Goal: Task Accomplishment & Management: Complete application form

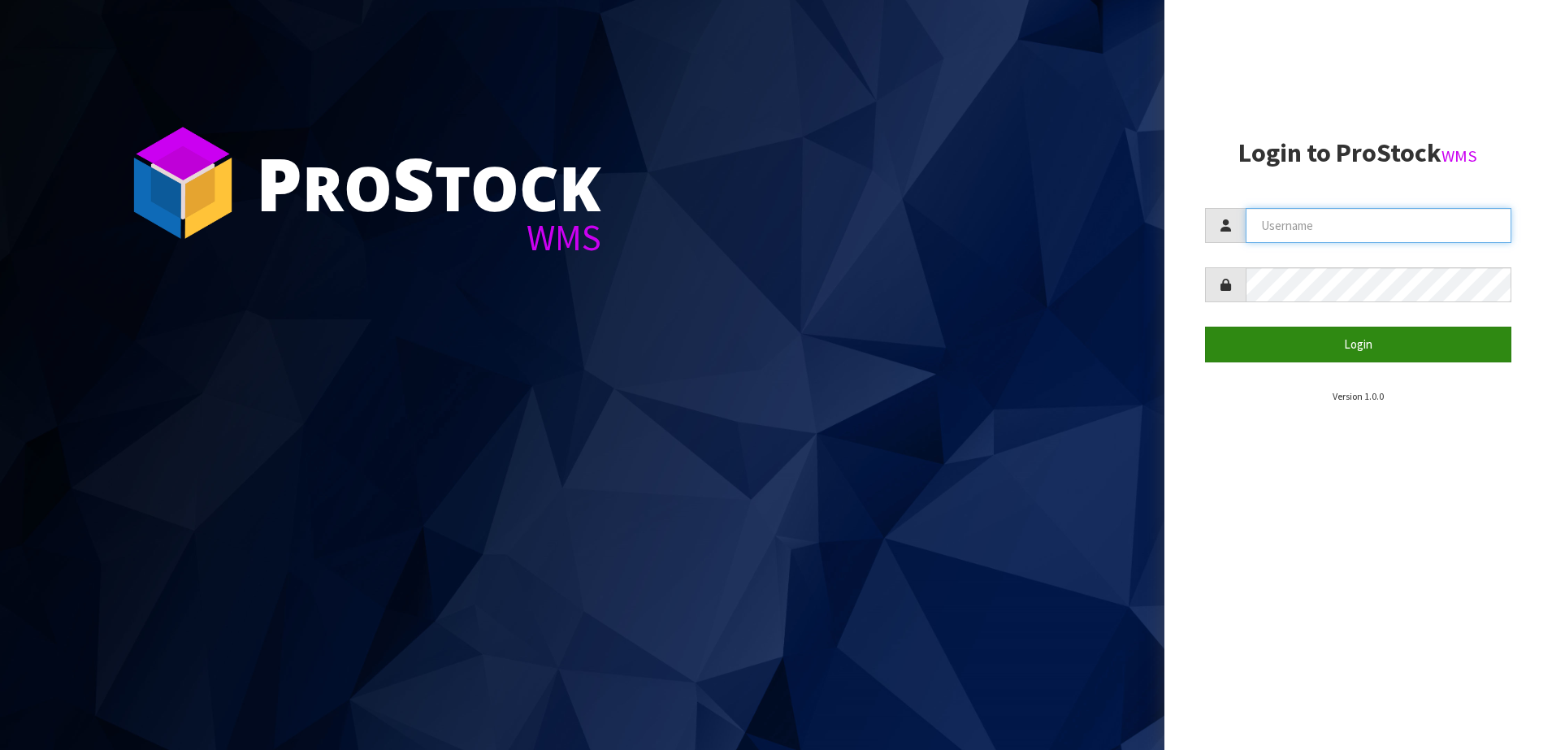
type input "SHEPHERD"
click at [1356, 347] on button "Login" at bounding box center [1358, 344] width 307 height 35
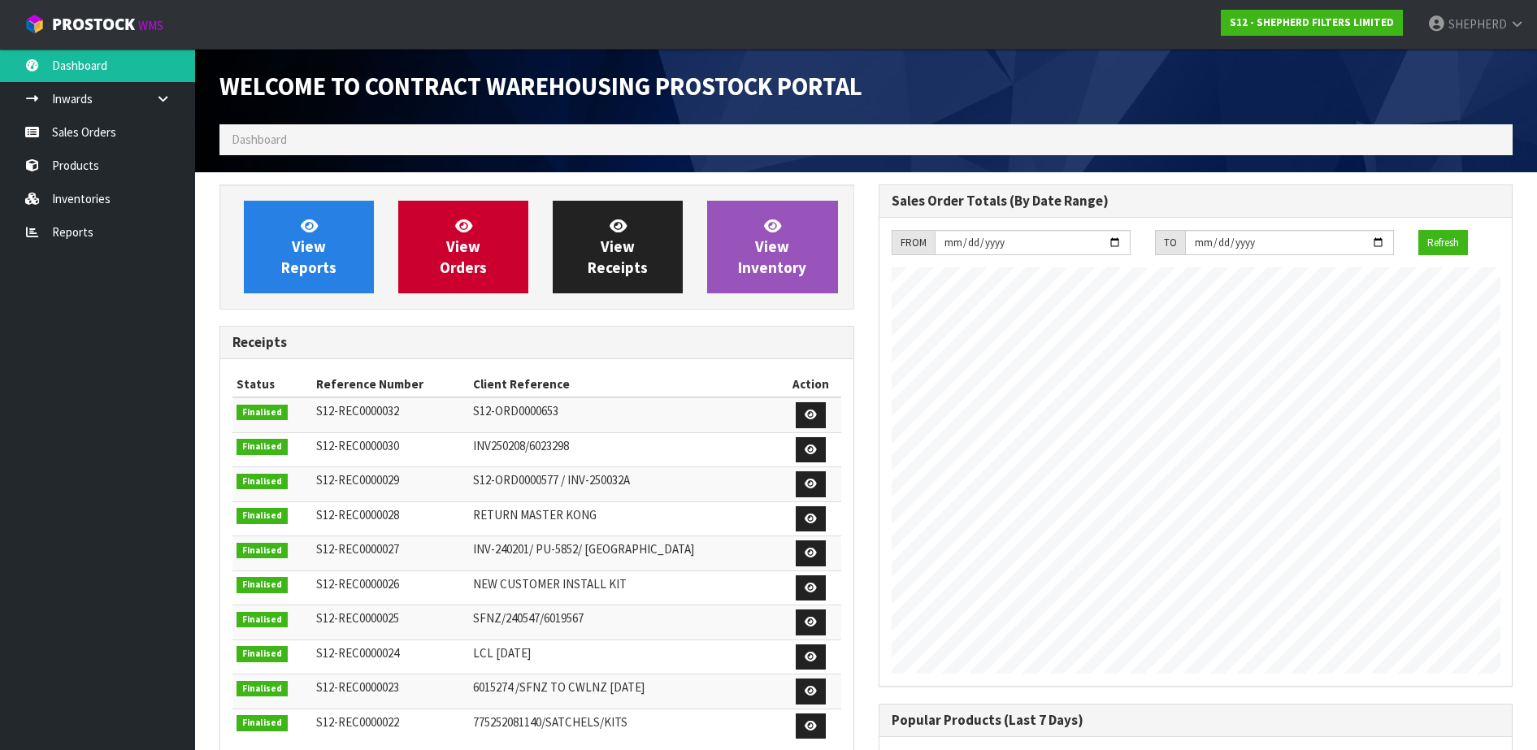
scroll to position [691, 658]
click at [129, 126] on link "Sales Orders" at bounding box center [97, 131] width 195 height 33
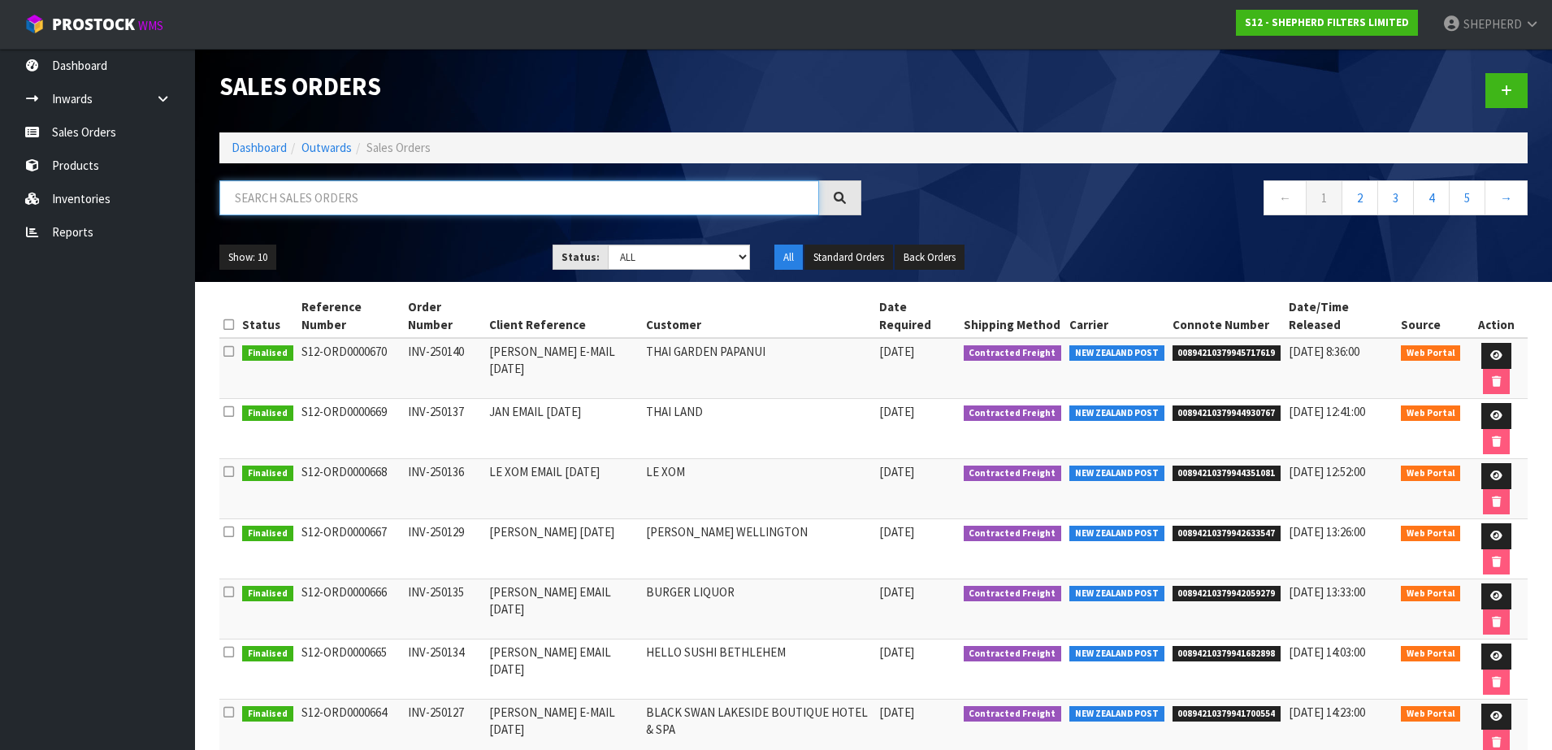
click at [579, 201] on input "text" at bounding box center [519, 197] width 600 height 35
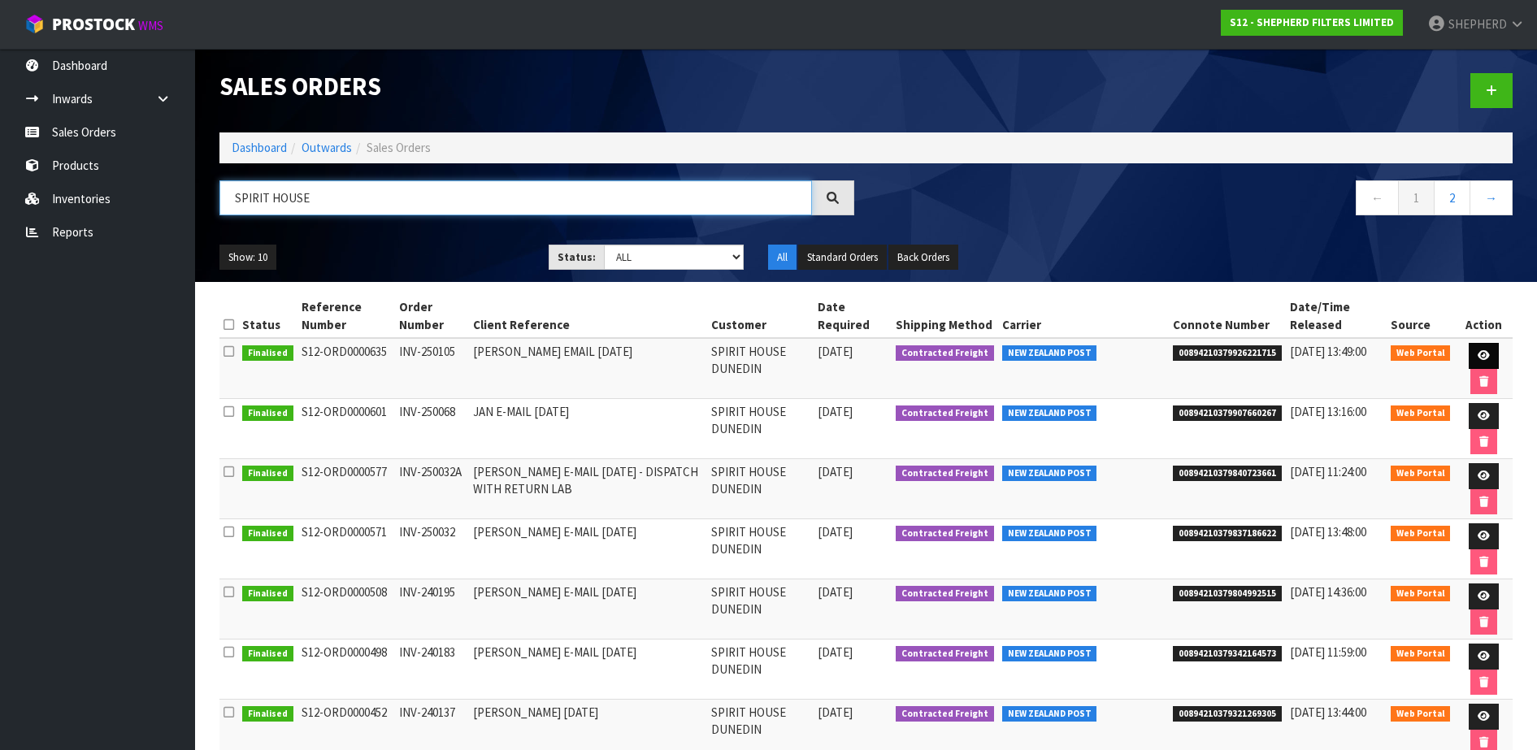
type input "SPIRIT HOUSE"
click at [1490, 354] on link at bounding box center [1484, 356] width 30 height 26
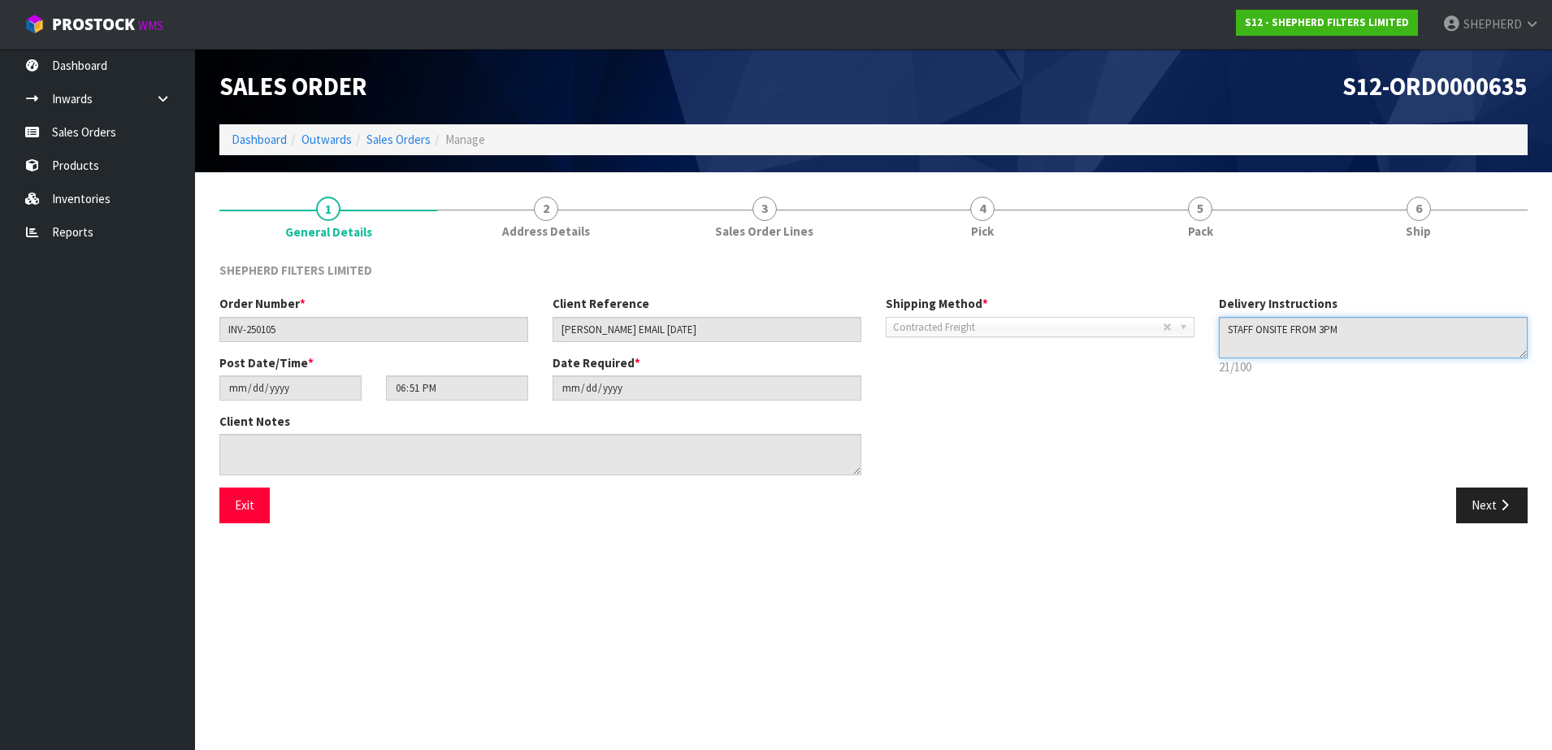
drag, startPoint x: 1378, startPoint y: 326, endPoint x: 1078, endPoint y: 332, distance: 300.8
click at [1078, 332] on div "Order Number * INV-250105 Client Reference [PERSON_NAME] EMAIL [DATE] Shipping …" at bounding box center [873, 391] width 1333 height 193
click at [251, 514] on button "Exit" at bounding box center [244, 505] width 50 height 35
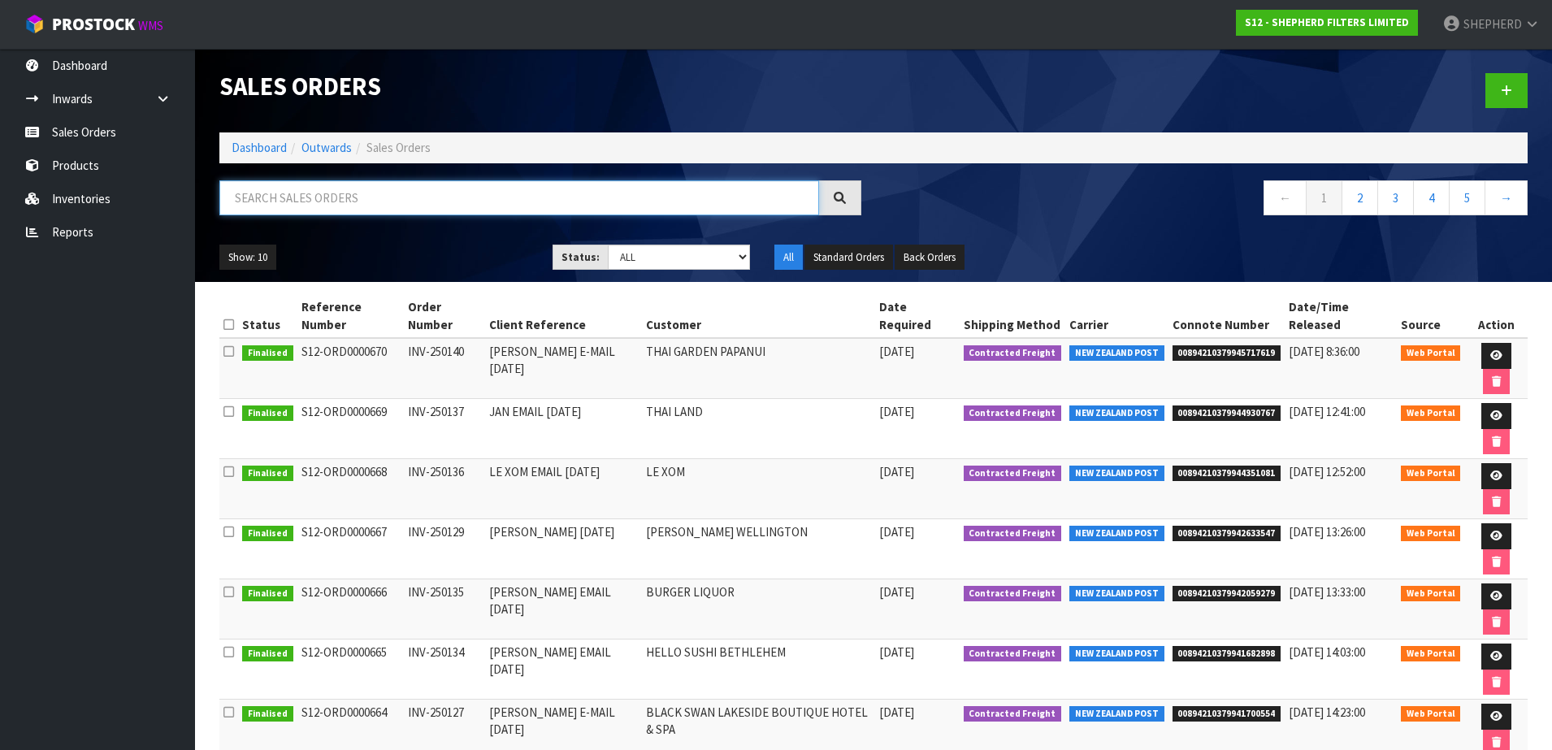
click at [437, 196] on input "text" at bounding box center [519, 197] width 600 height 35
click at [1508, 87] on icon at bounding box center [1506, 91] width 11 height 12
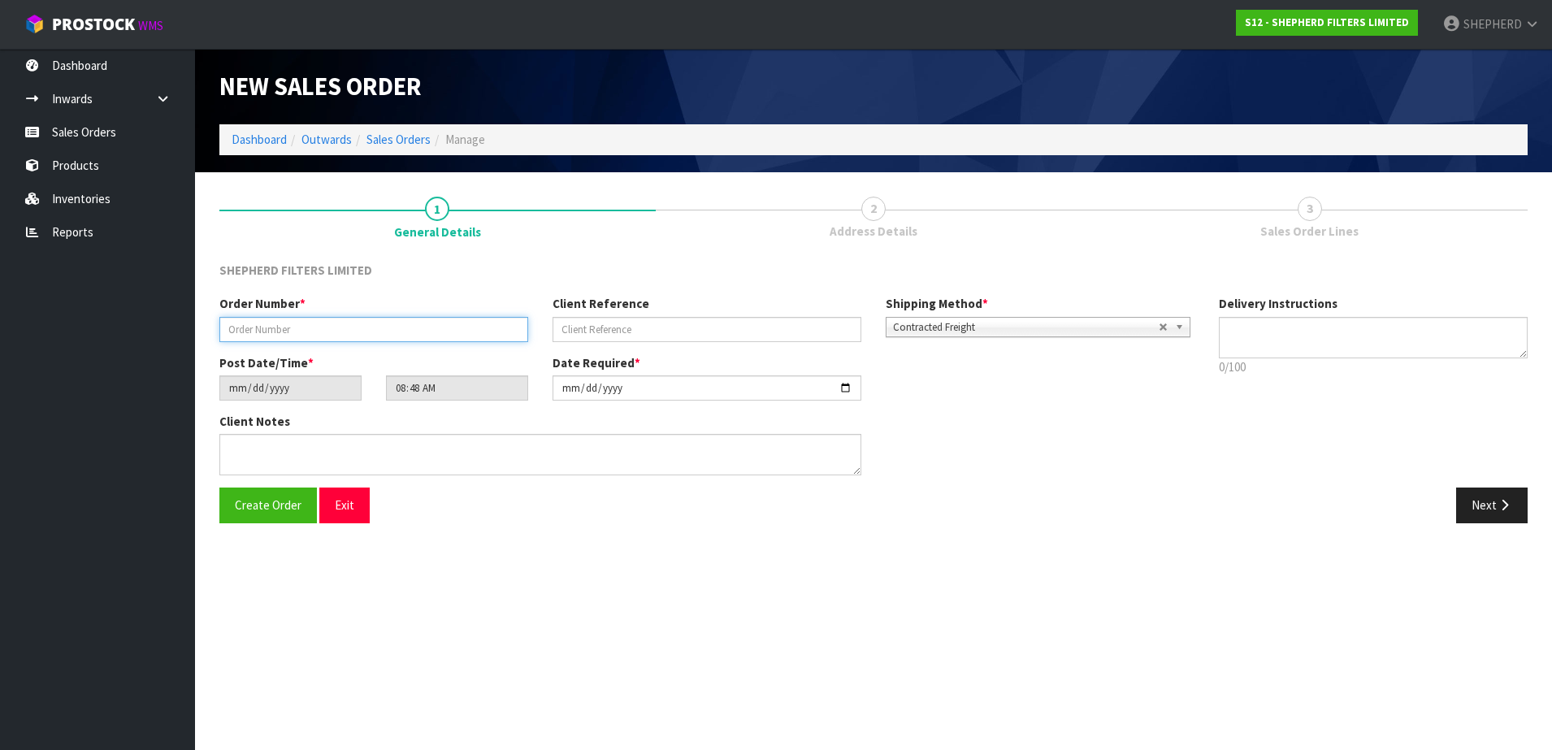
click at [333, 323] on input "text" at bounding box center [373, 329] width 309 height 25
paste input "INV-250142"
type input "INV-250142"
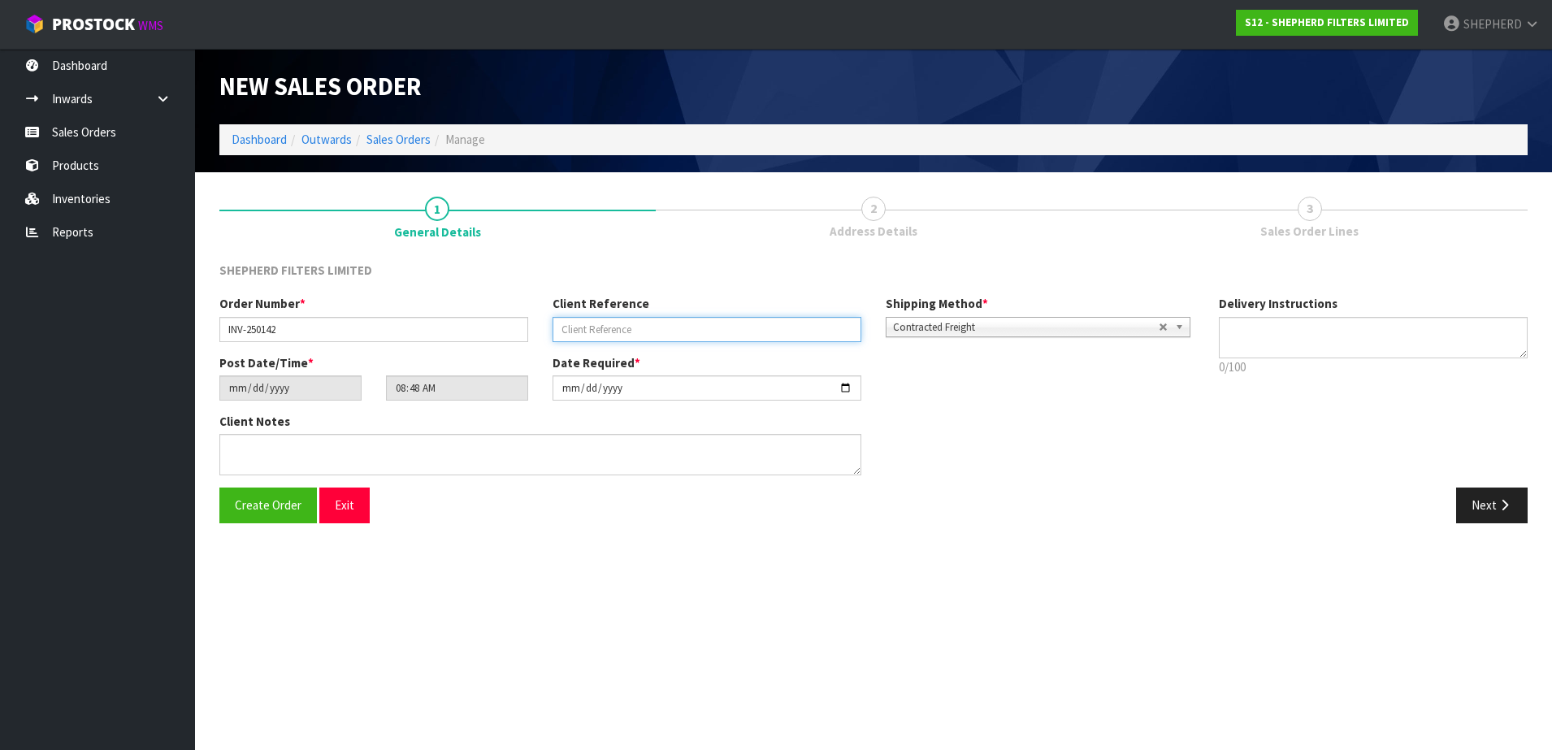
click at [792, 327] on input "text" at bounding box center [707, 329] width 309 height 25
paste input "[PERSON_NAME] EMAIL [DATE]"
type input "[PERSON_NAME] EMAIL [DATE]"
click at [1249, 329] on textarea at bounding box center [1373, 337] width 309 height 41
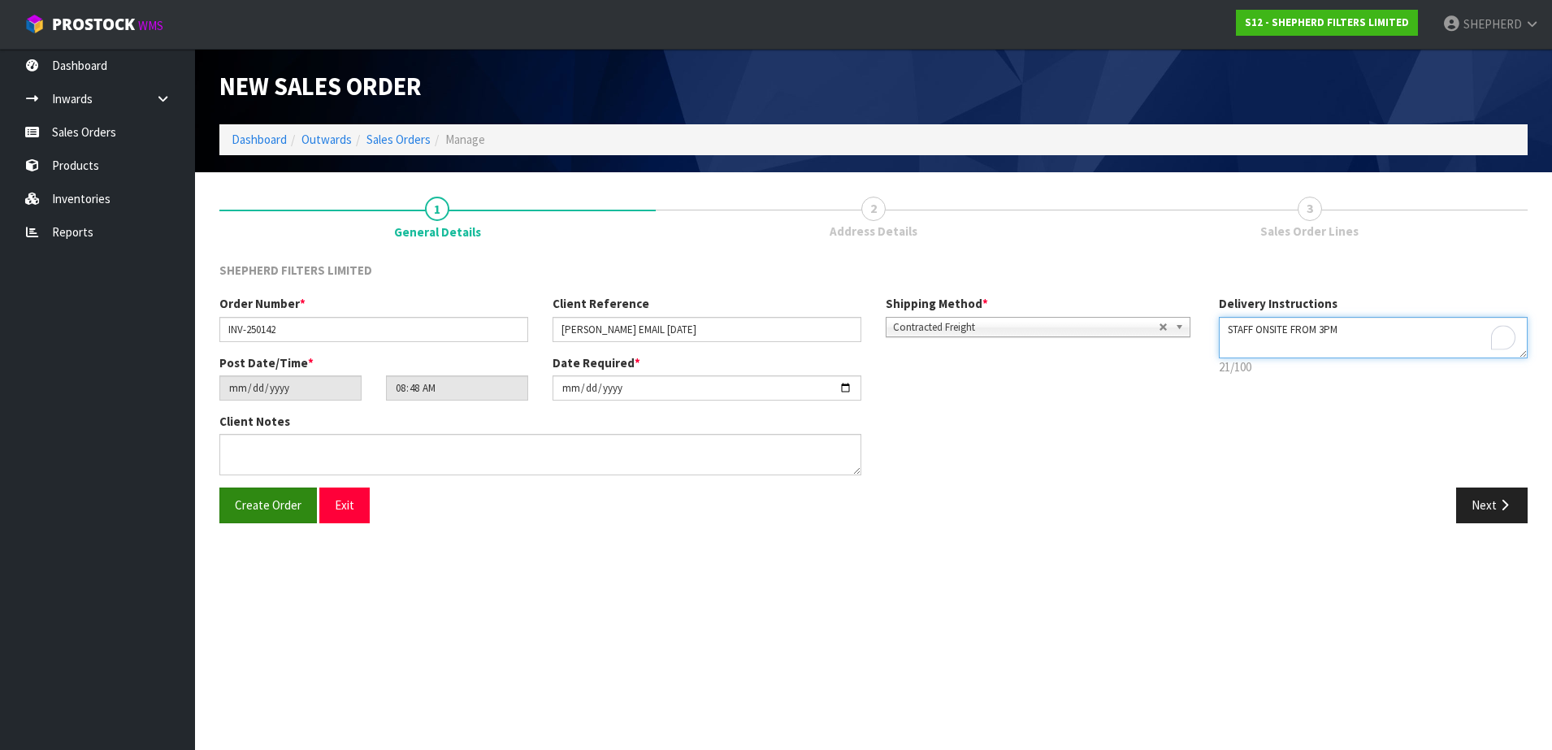
type textarea "STAFF ONSITE FROM 3PM"
click at [259, 501] on span "Create Order" at bounding box center [268, 504] width 67 height 15
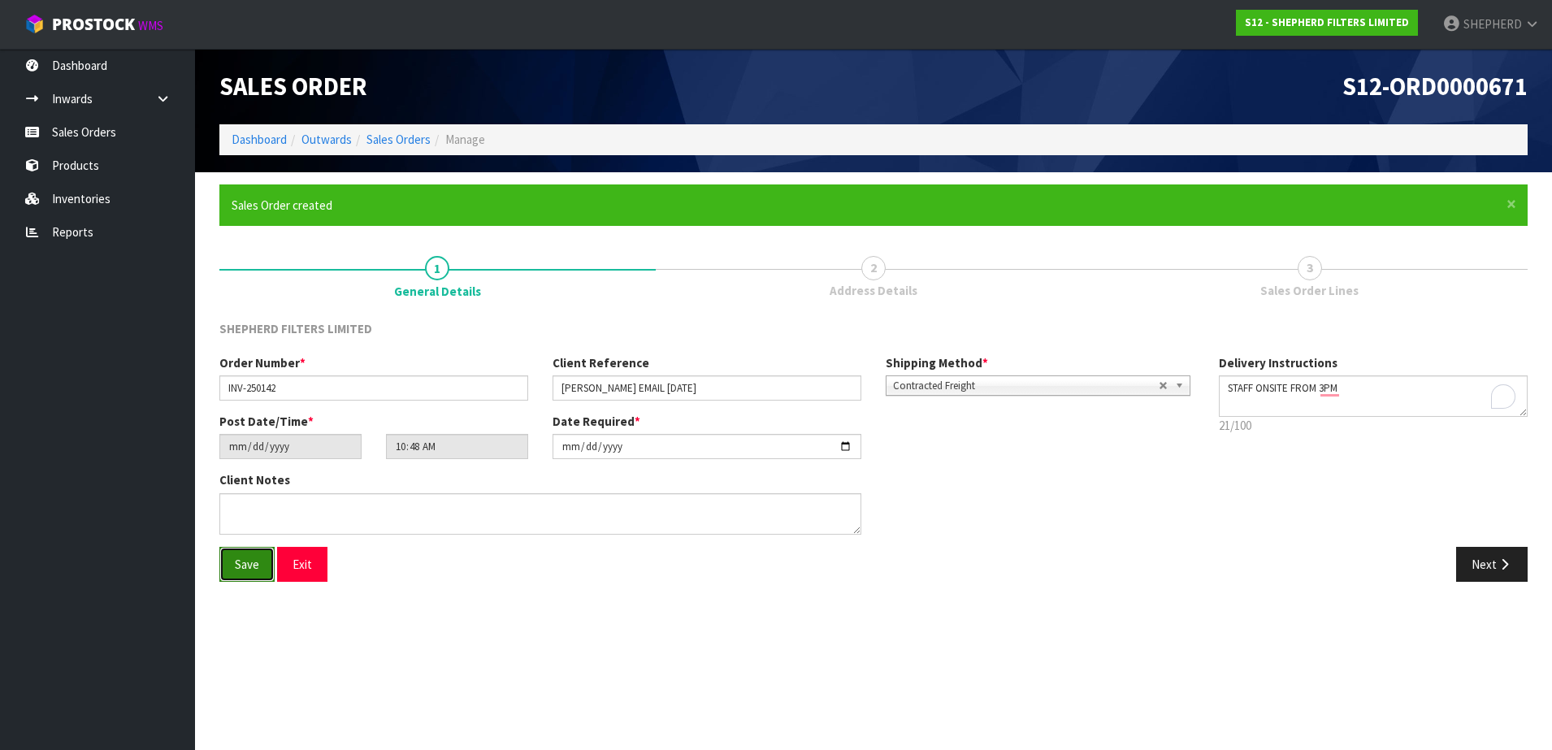
click at [252, 569] on span "Save" at bounding box center [247, 564] width 24 height 15
type input "12:48:00.000"
click at [1477, 566] on button "Next" at bounding box center [1492, 564] width 72 height 35
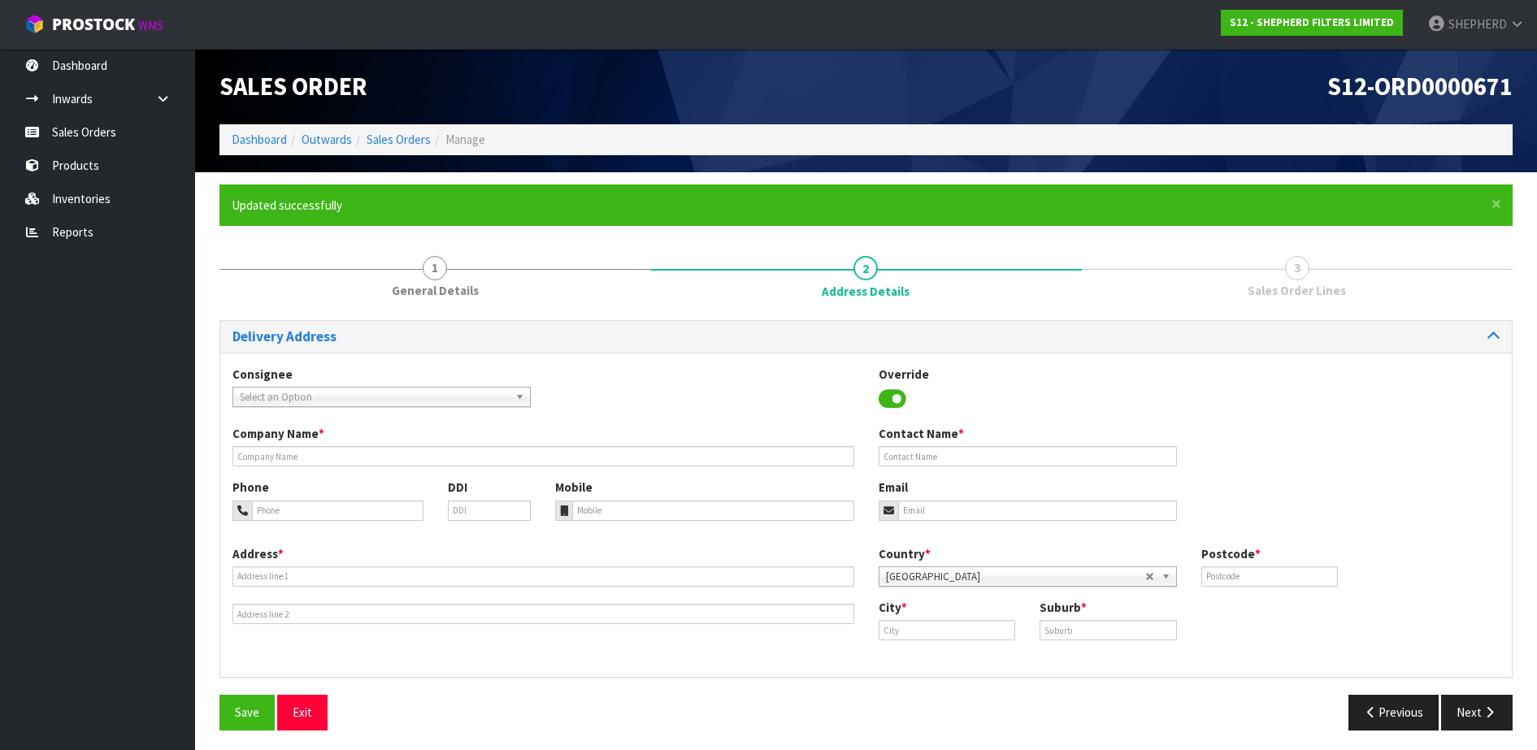
click at [423, 395] on span "Select an Option" at bounding box center [374, 398] width 269 height 20
type input "SPIRIT HOUSE"
click at [404, 443] on li "SPIRITHOUSE - SPIRIT HOUSE" at bounding box center [381, 443] width 290 height 20
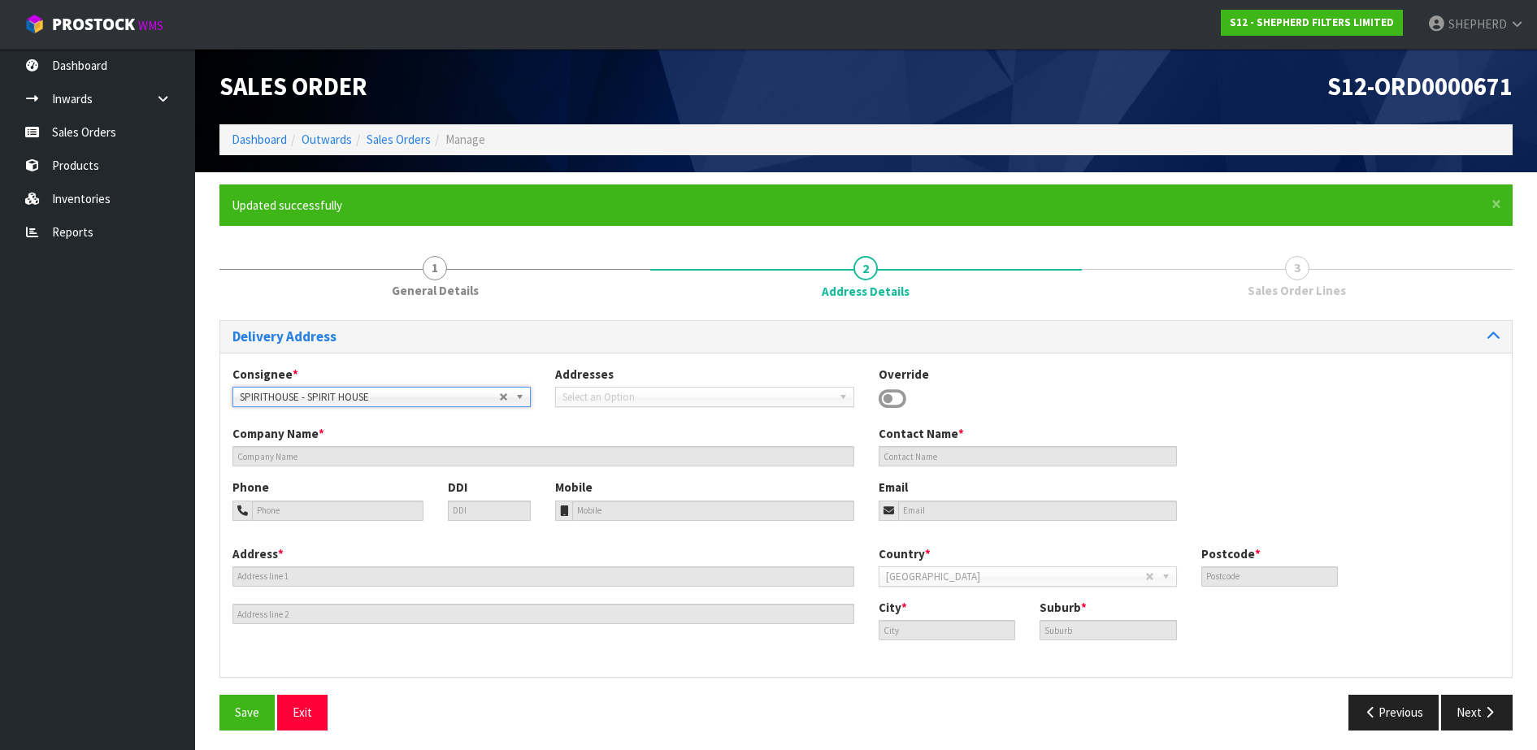
type input "SPIRIT HOUSE DUNEDIN"
type input "KITCHEN / HENDY"
type input "03 374 5650"
type input "[EMAIL_ADDRESS][DOMAIN_NAME]"
type input "8 ESPLANADE"
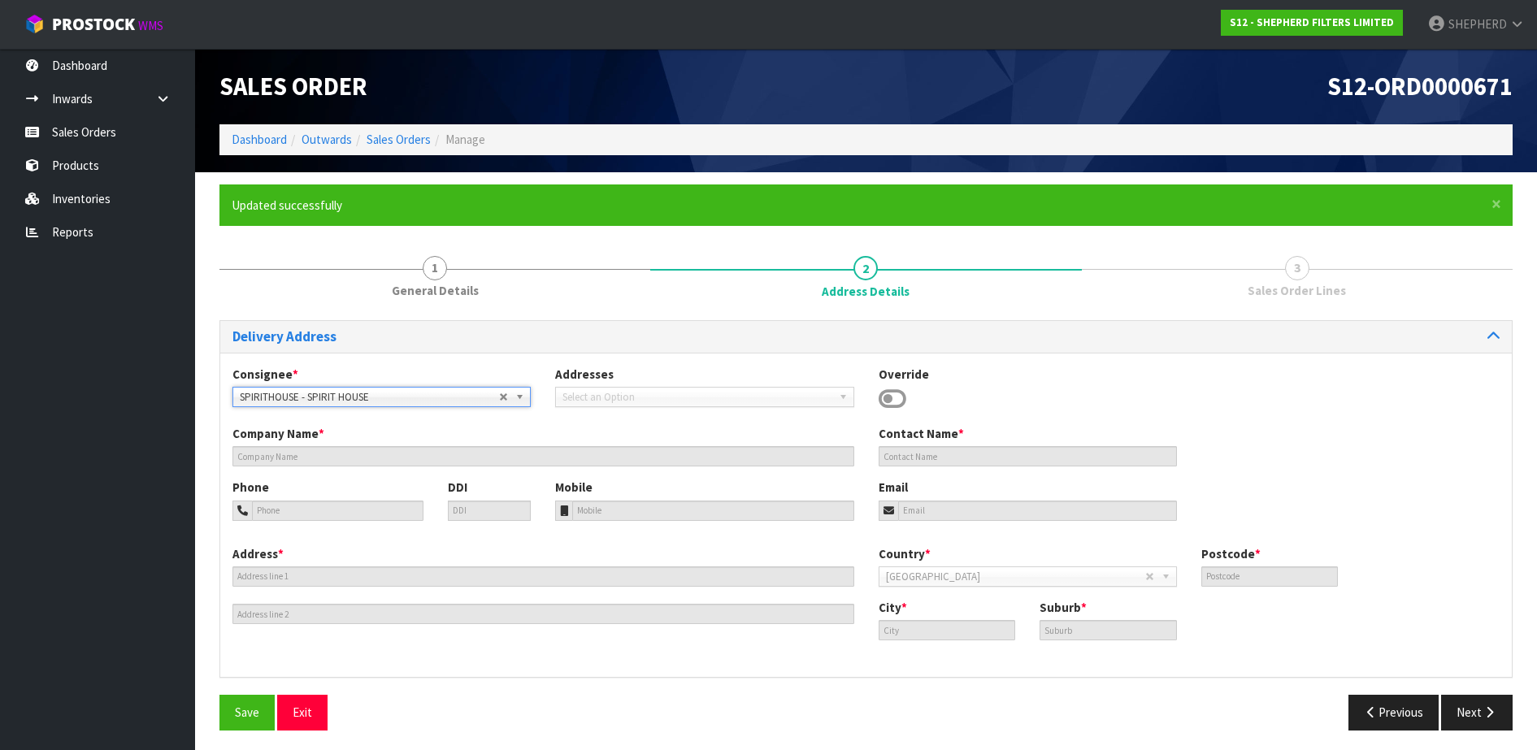
type input "9012"
type input "Dunedin"
type input "ST CLAIR"
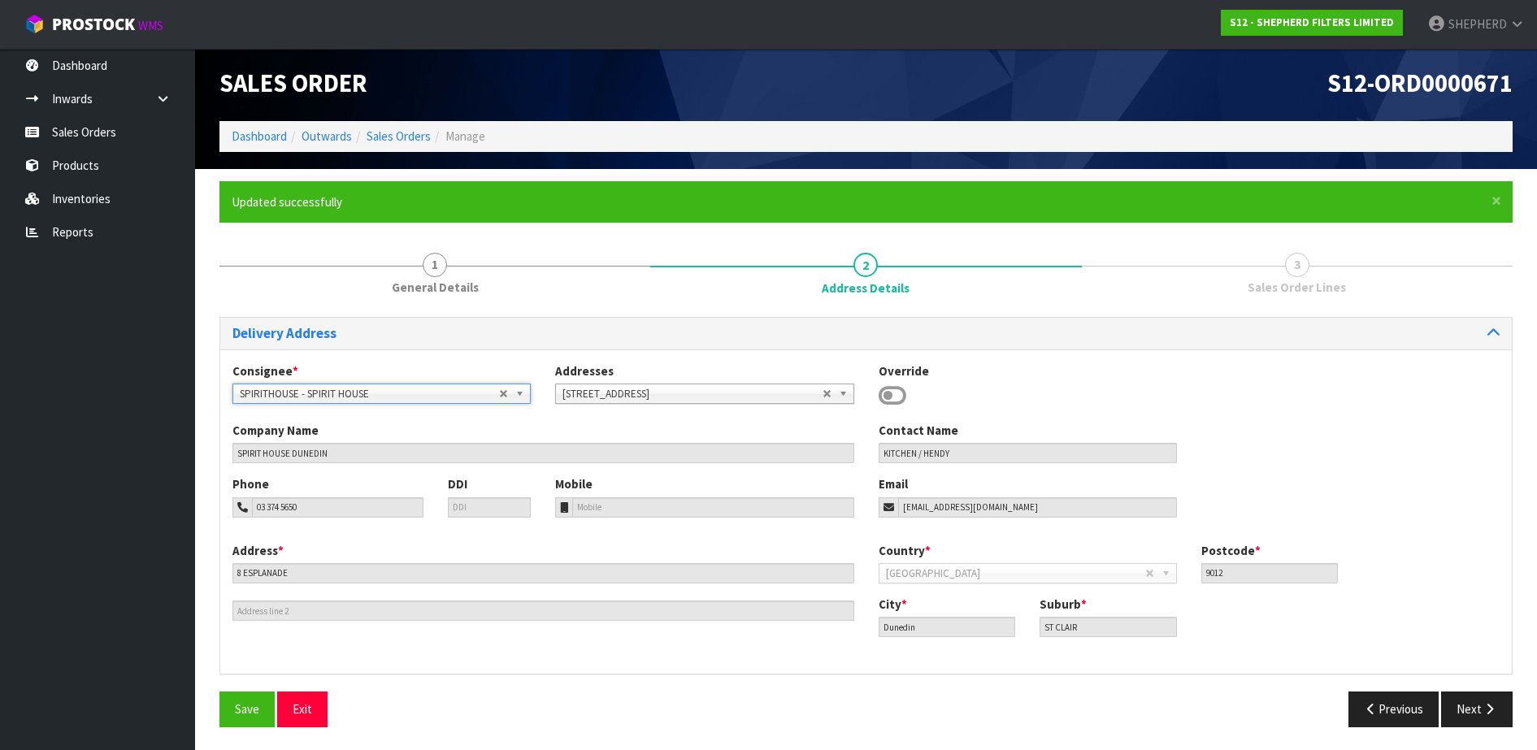
scroll to position [5, 0]
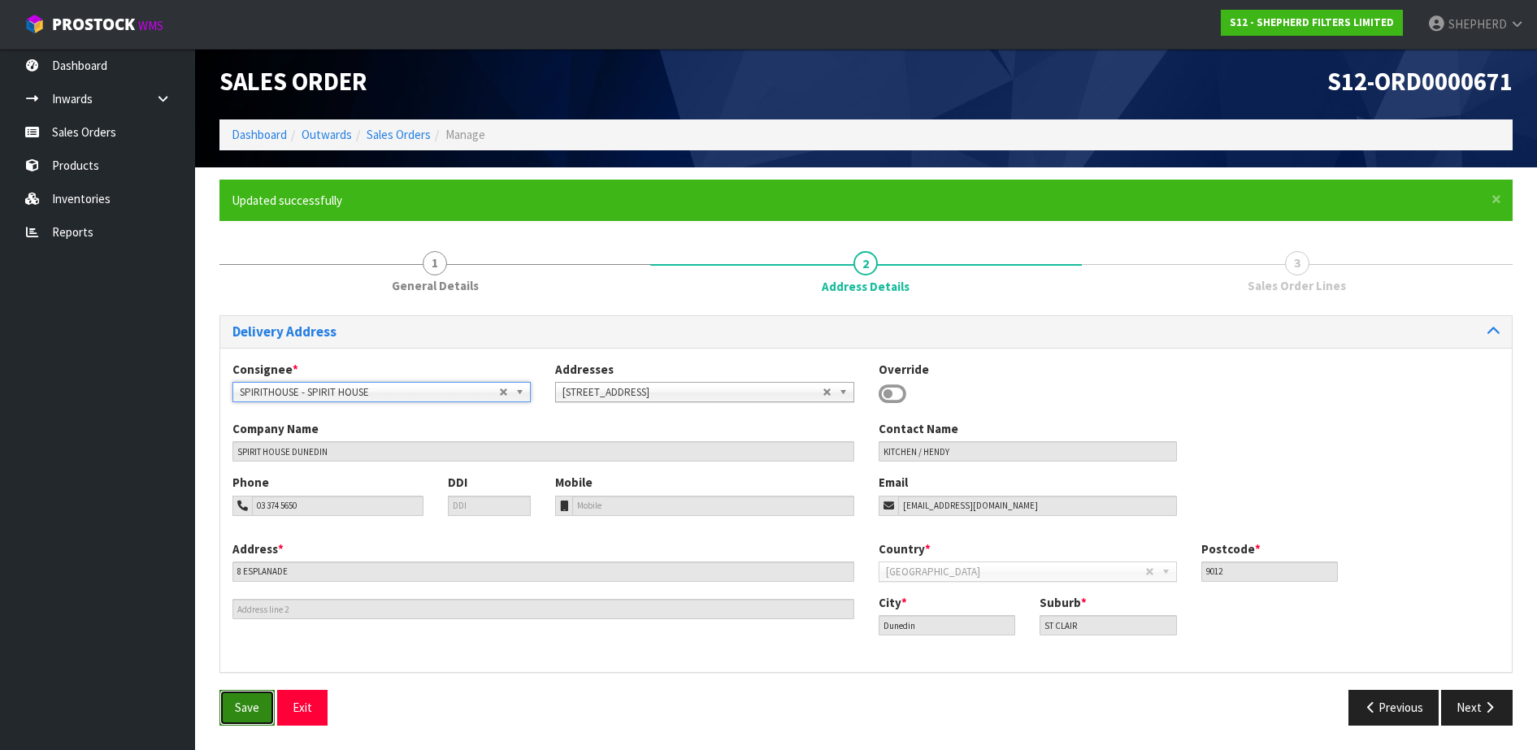
click at [229, 699] on button "Save" at bounding box center [246, 707] width 55 height 35
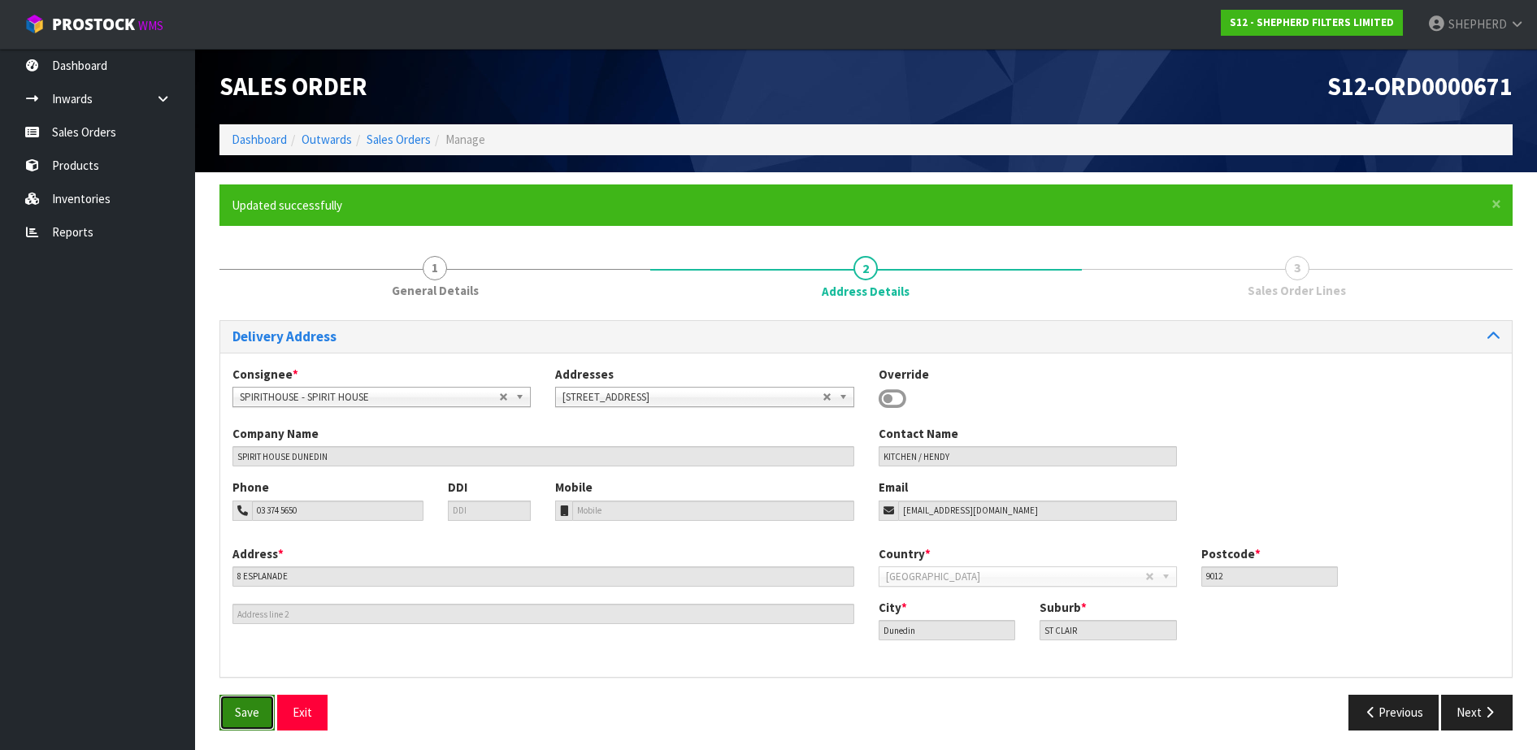
click at [252, 717] on span "Save" at bounding box center [247, 712] width 24 height 15
click at [1455, 711] on button "Next" at bounding box center [1477, 712] width 72 height 35
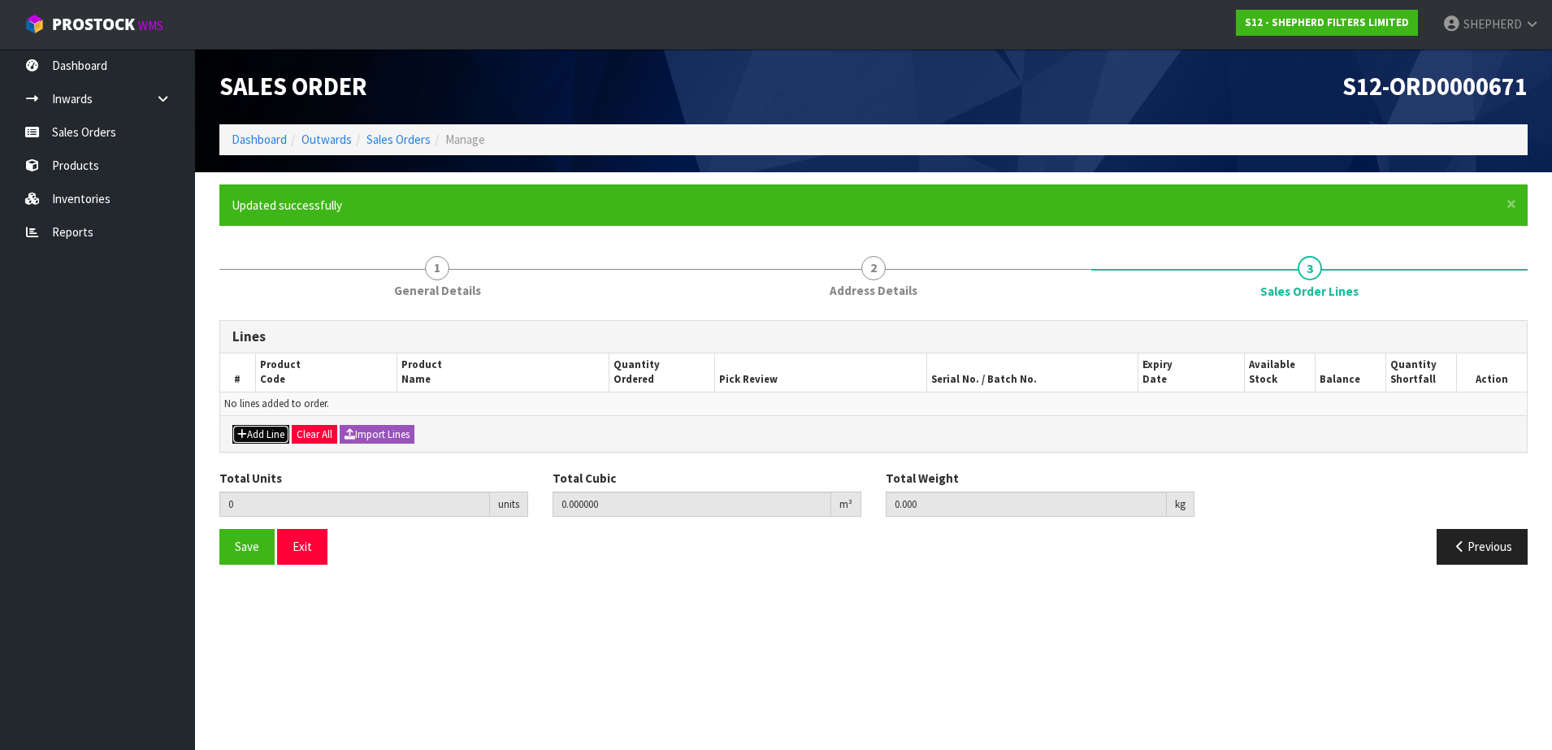
click at [249, 441] on button "Add Line" at bounding box center [260, 435] width 57 height 20
type input "0"
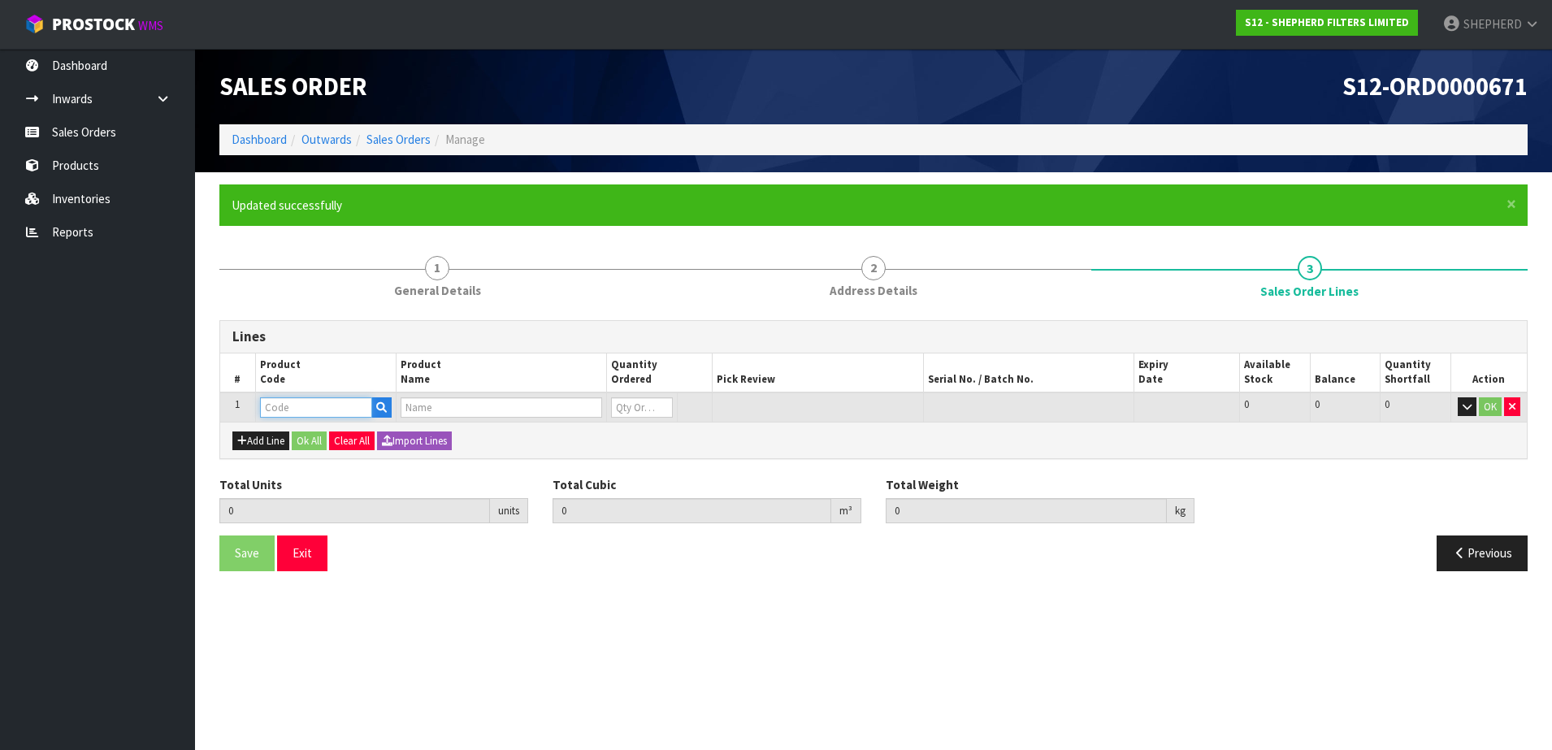
click at [280, 410] on input "text" at bounding box center [316, 407] width 112 height 20
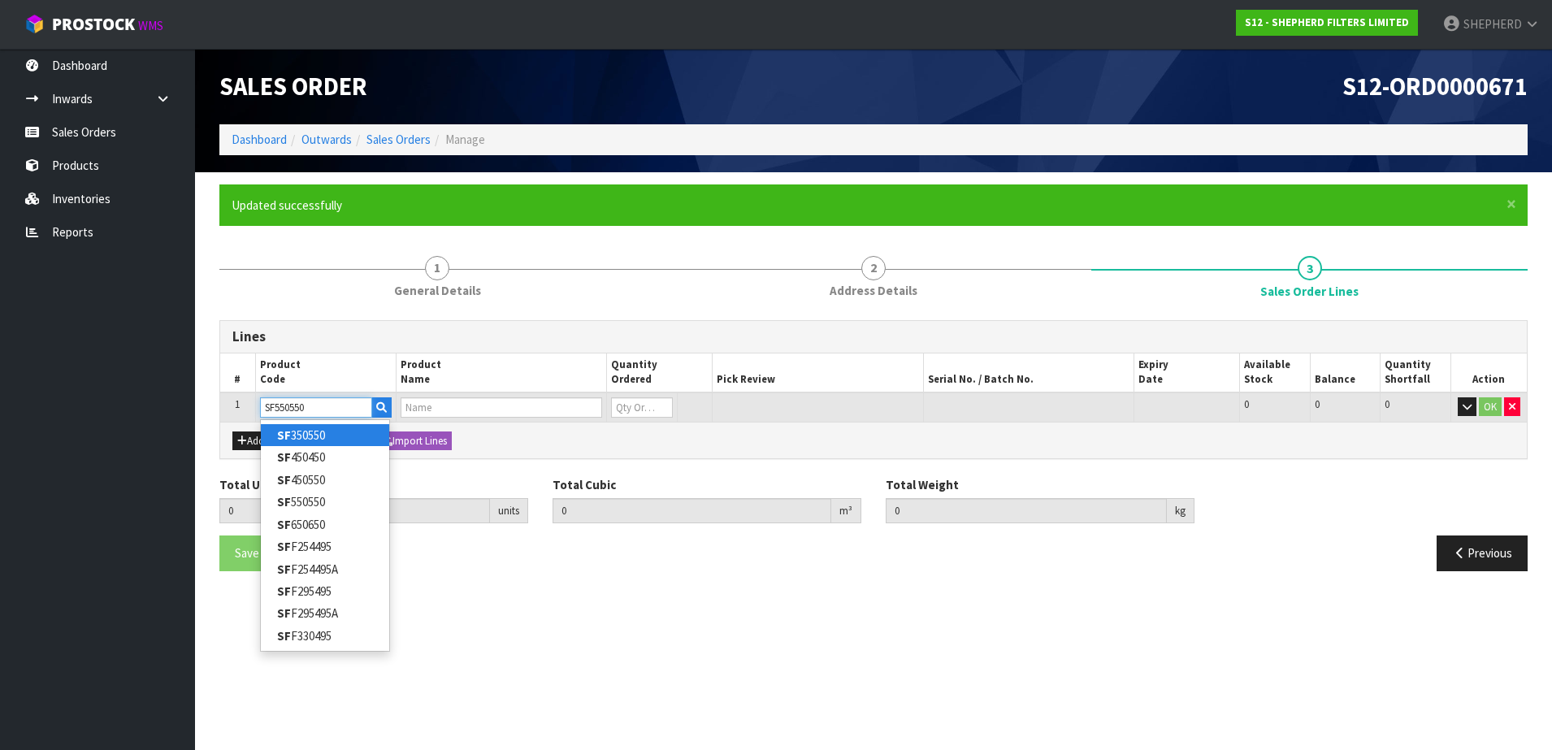
type input "SF350550"
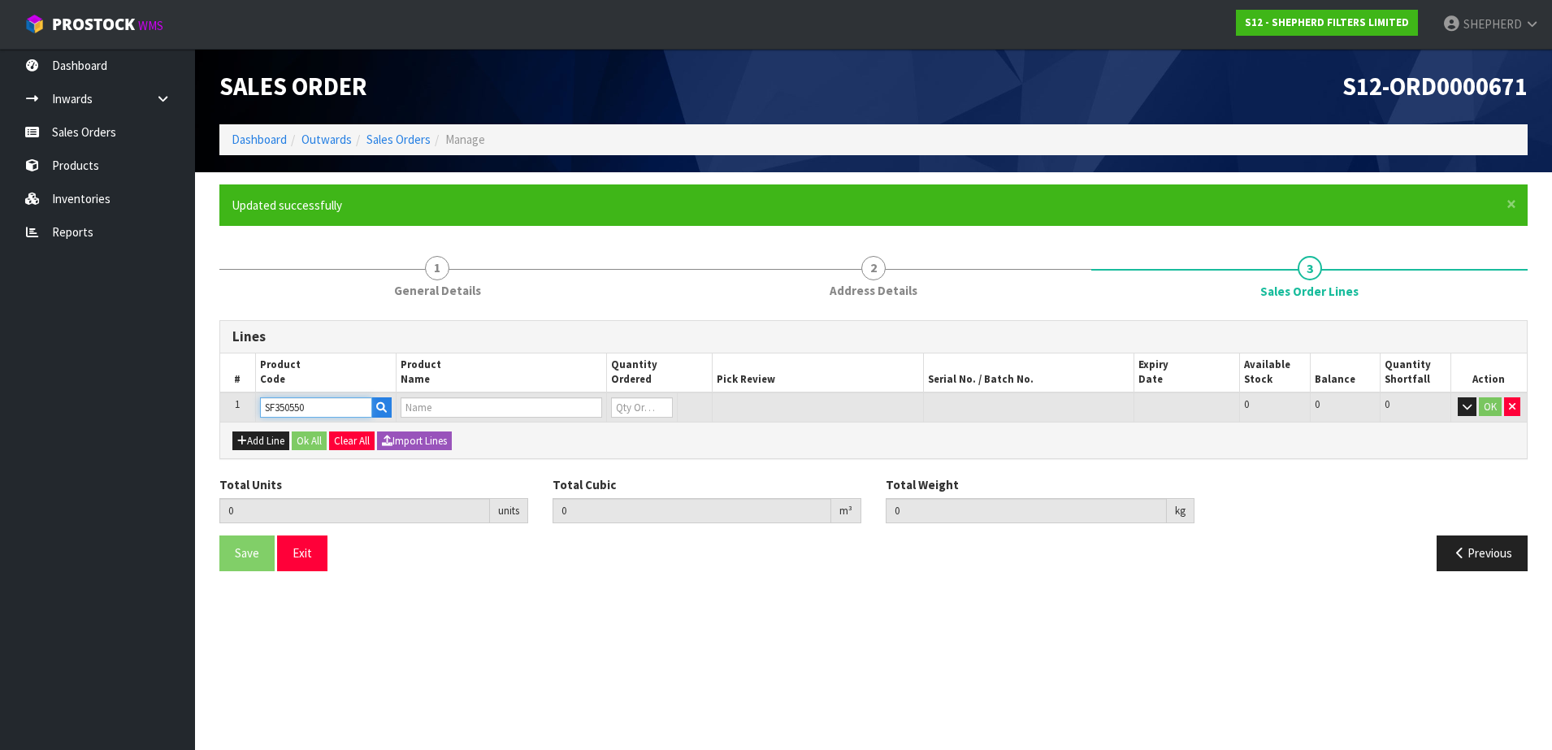
type input "0.000000"
type input "0.000"
type input "SHEPHERD FILTERS 350 X 550 - CODE SF350550"
type input "0"
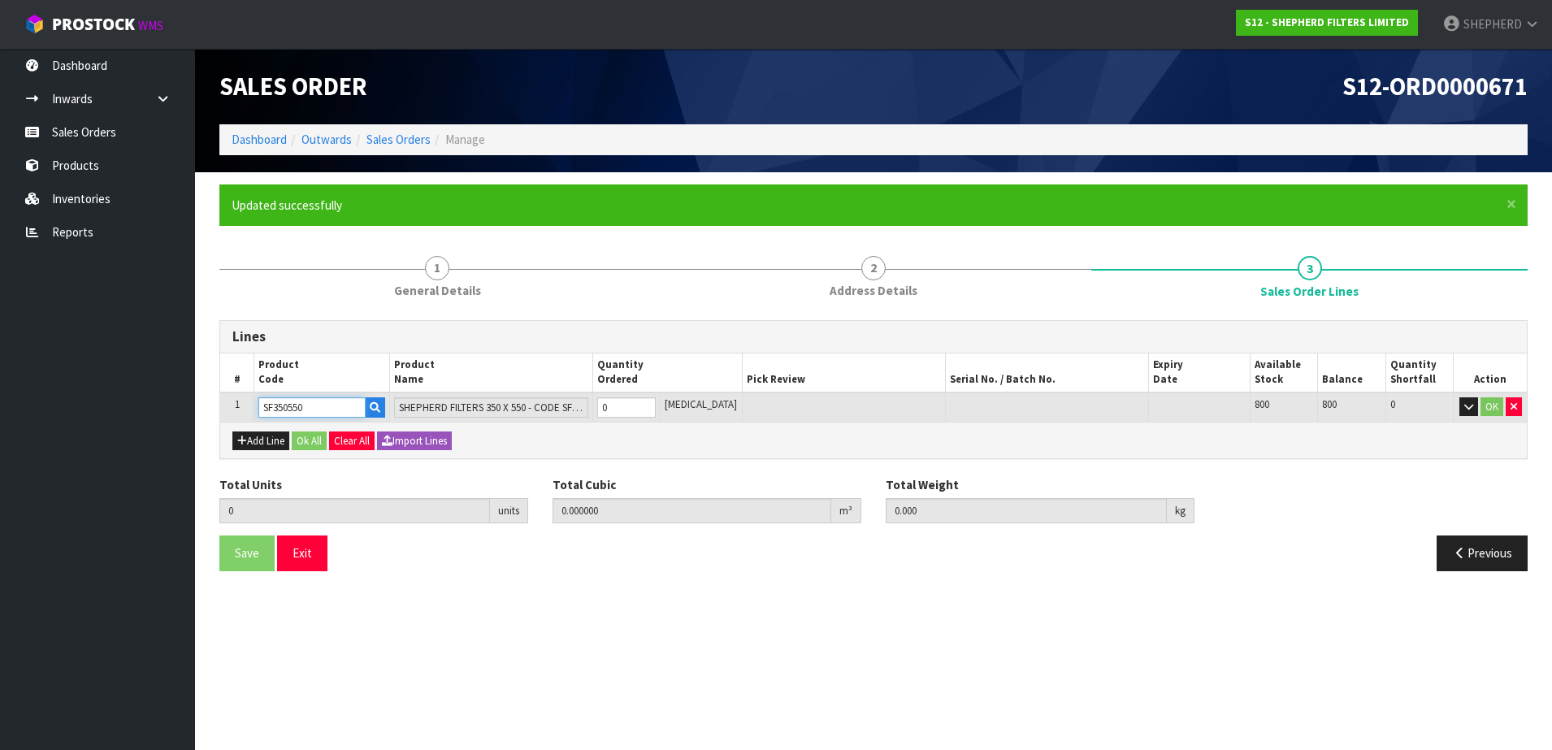
type input "SF350550"
type input "5"
type input "0.00322"
type input "0.2"
type input "5"
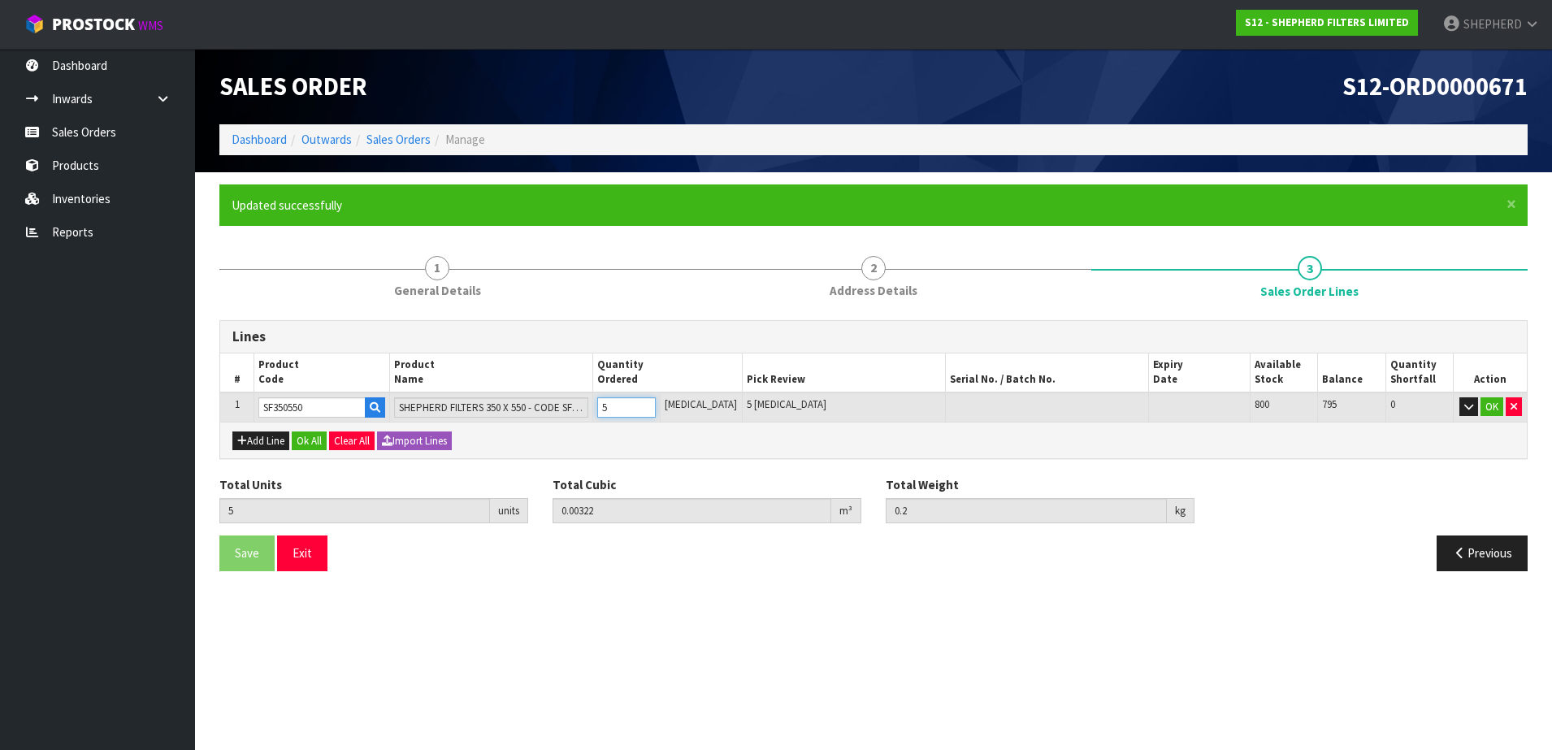
type input "50"
type input "0.02304"
type input "1.7"
type input "50"
click at [253, 445] on button "Add Line" at bounding box center [260, 442] width 57 height 20
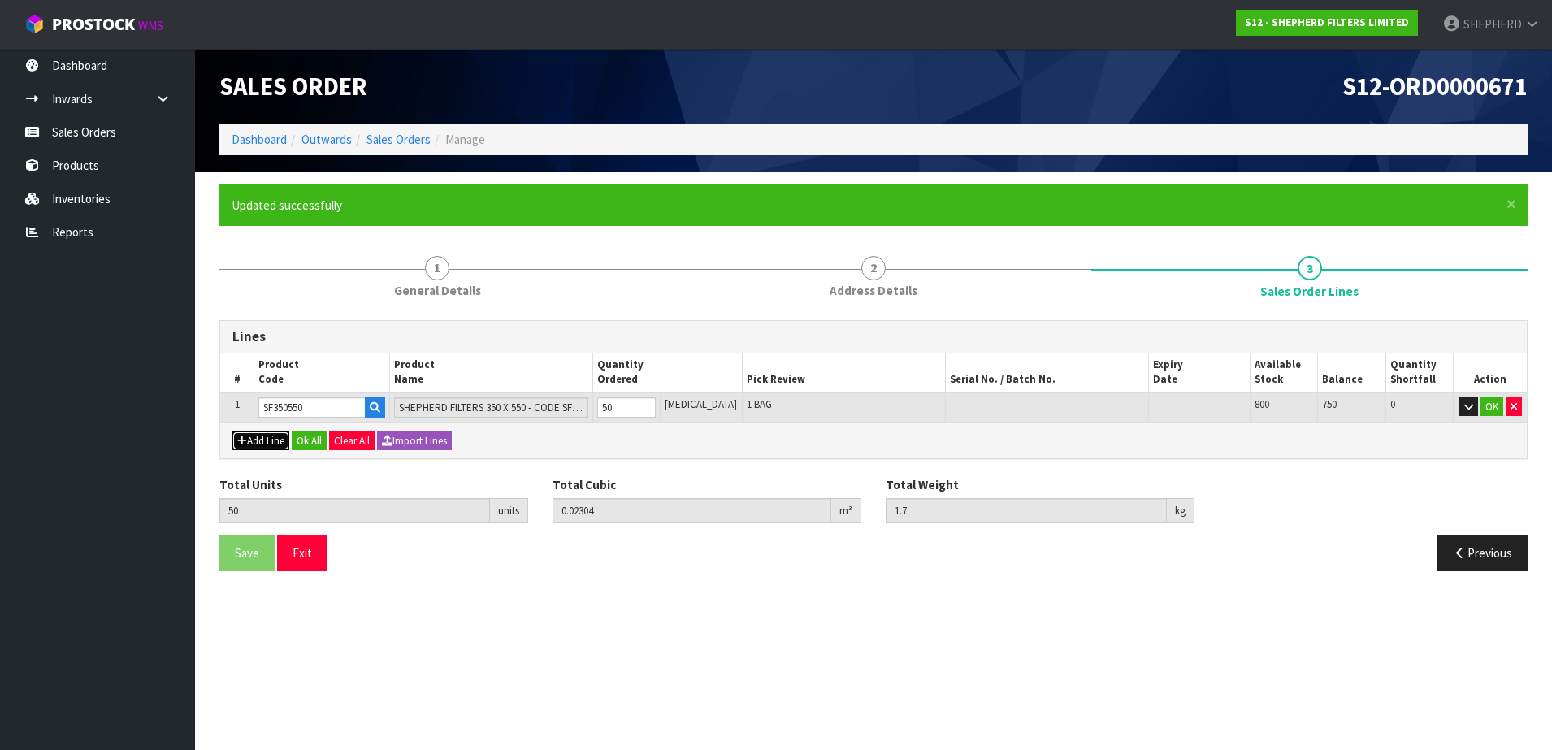
type input "0"
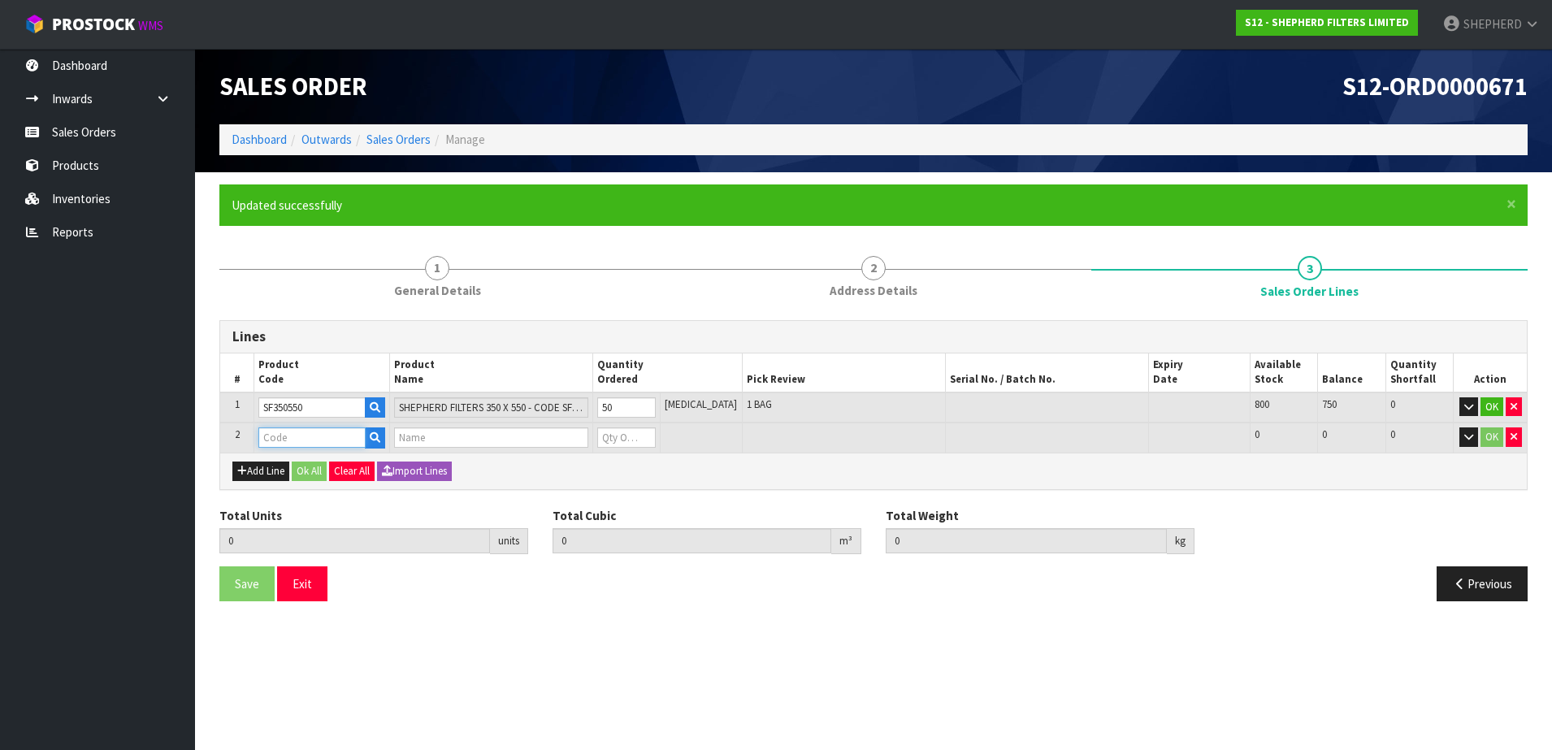
click at [276, 437] on input "text" at bounding box center [311, 437] width 107 height 20
type input "COURIER"
click at [303, 471] on strong "COURIER" at bounding box center [301, 465] width 48 height 15
type input "COURIER SATCHELS (75X90CM)"
type input "50"
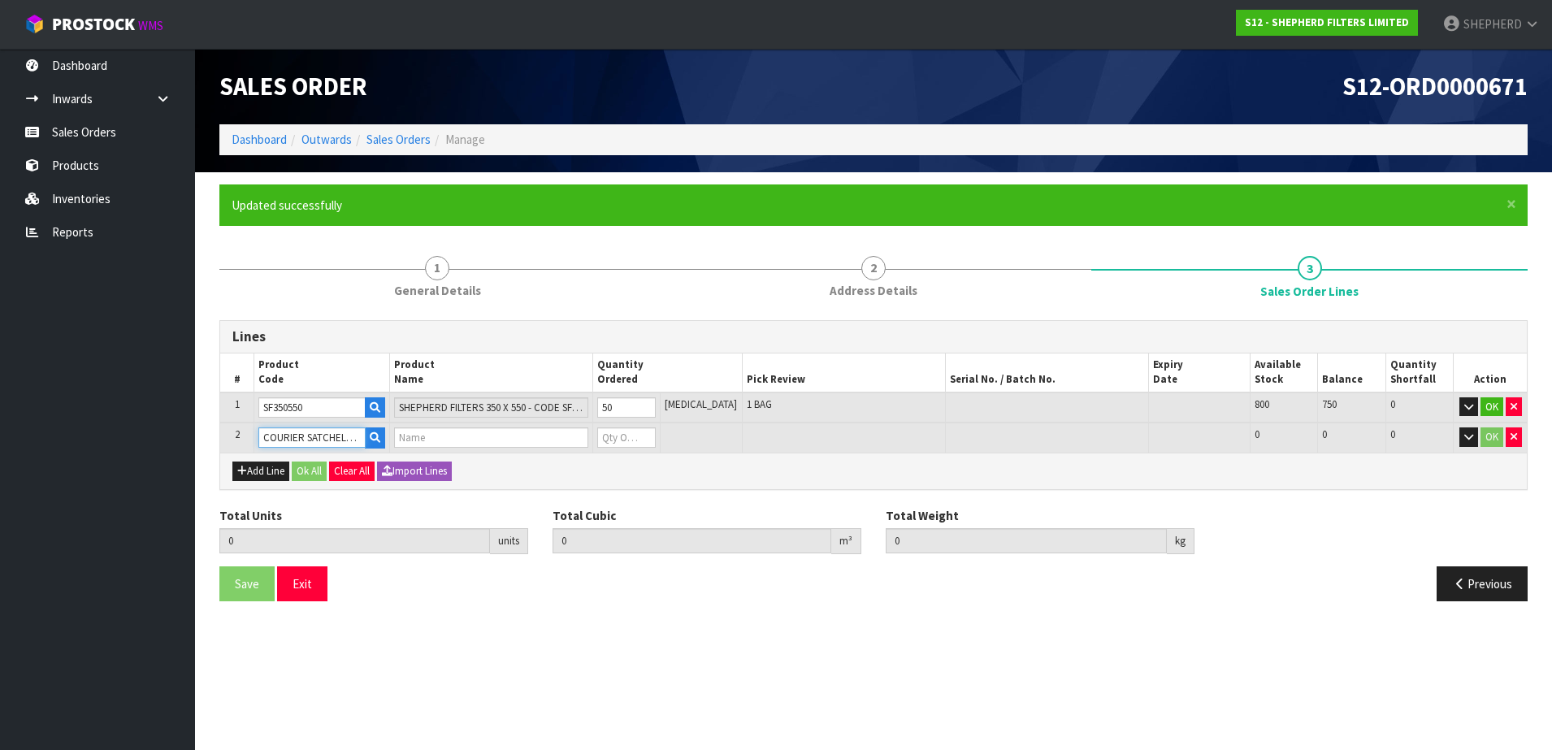
type input "0.02304"
type input "1.7"
type input "SINGLE-PACK SATCHELS"
type input "0"
click at [544, 410] on table "# Product Code Product Name Quantity Ordered Pick Review Serial No. / Batch No.…" at bounding box center [873, 403] width 1307 height 99
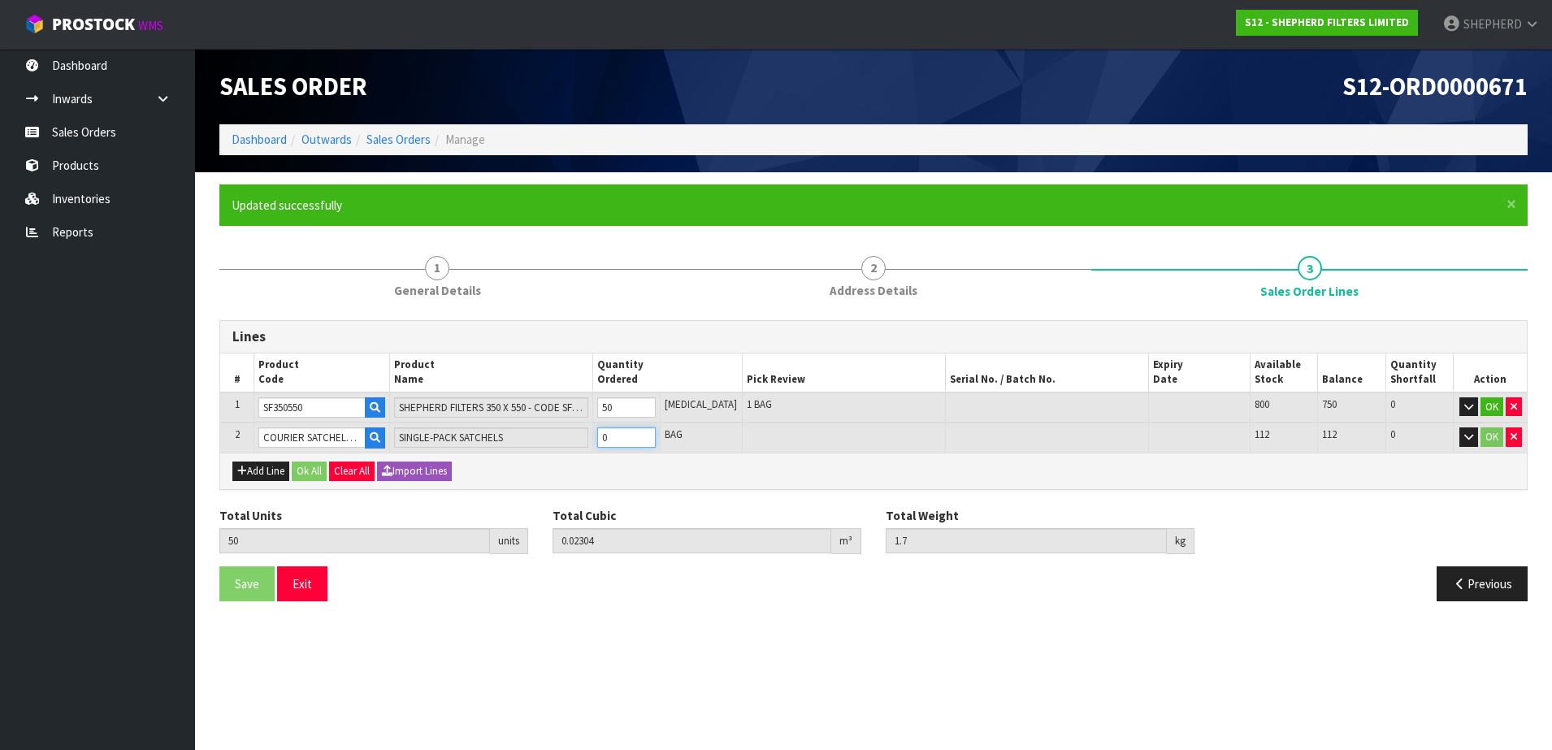
type input "51"
type input "0.023107"
type input "1.71"
type input "1"
click at [314, 475] on button "Ok All" at bounding box center [309, 472] width 35 height 20
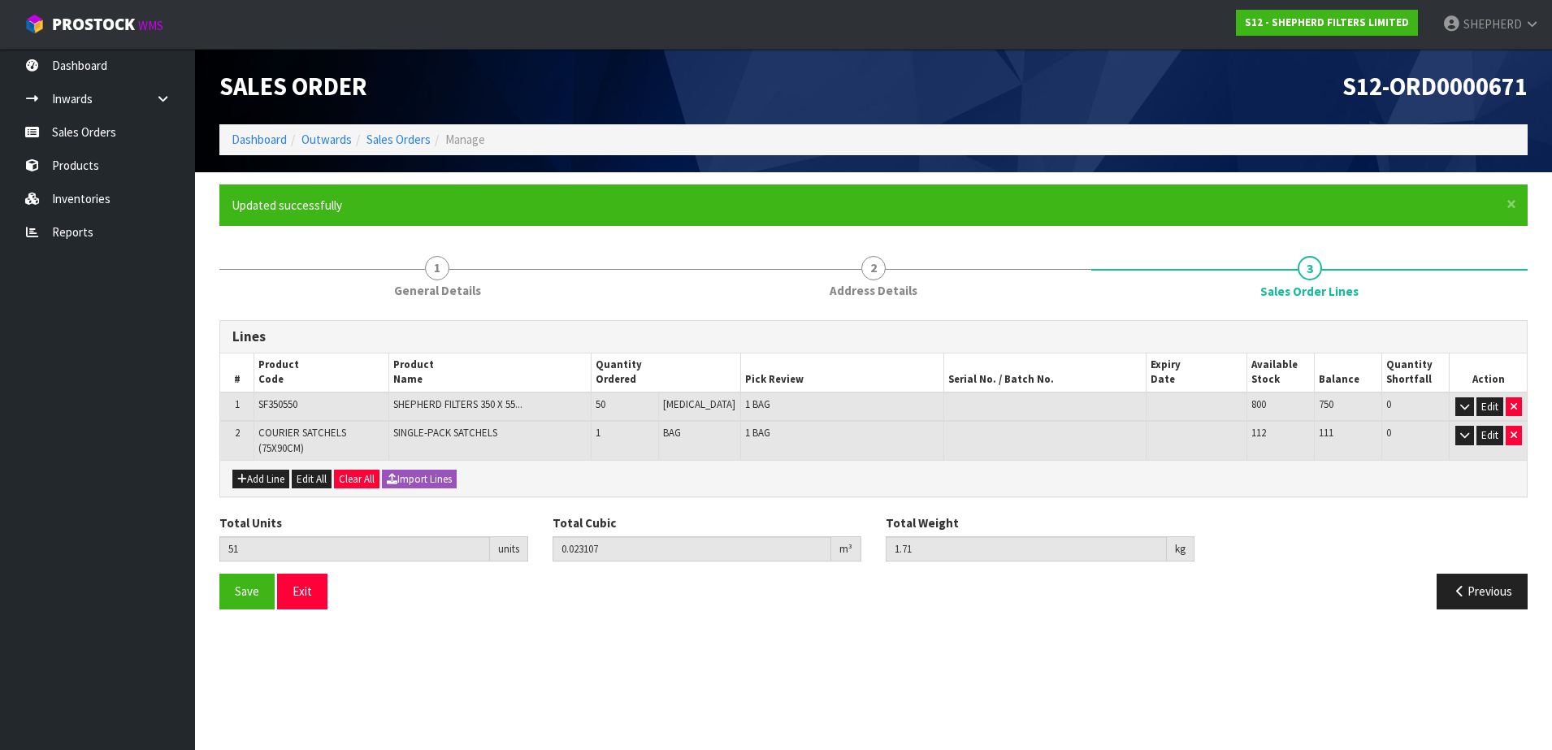
click at [290, 407] on span "SF350550" at bounding box center [277, 404] width 39 height 14
click at [332, 404] on td "SF350550" at bounding box center [321, 407] width 135 height 29
click at [1491, 406] on button "Edit" at bounding box center [1490, 407] width 27 height 20
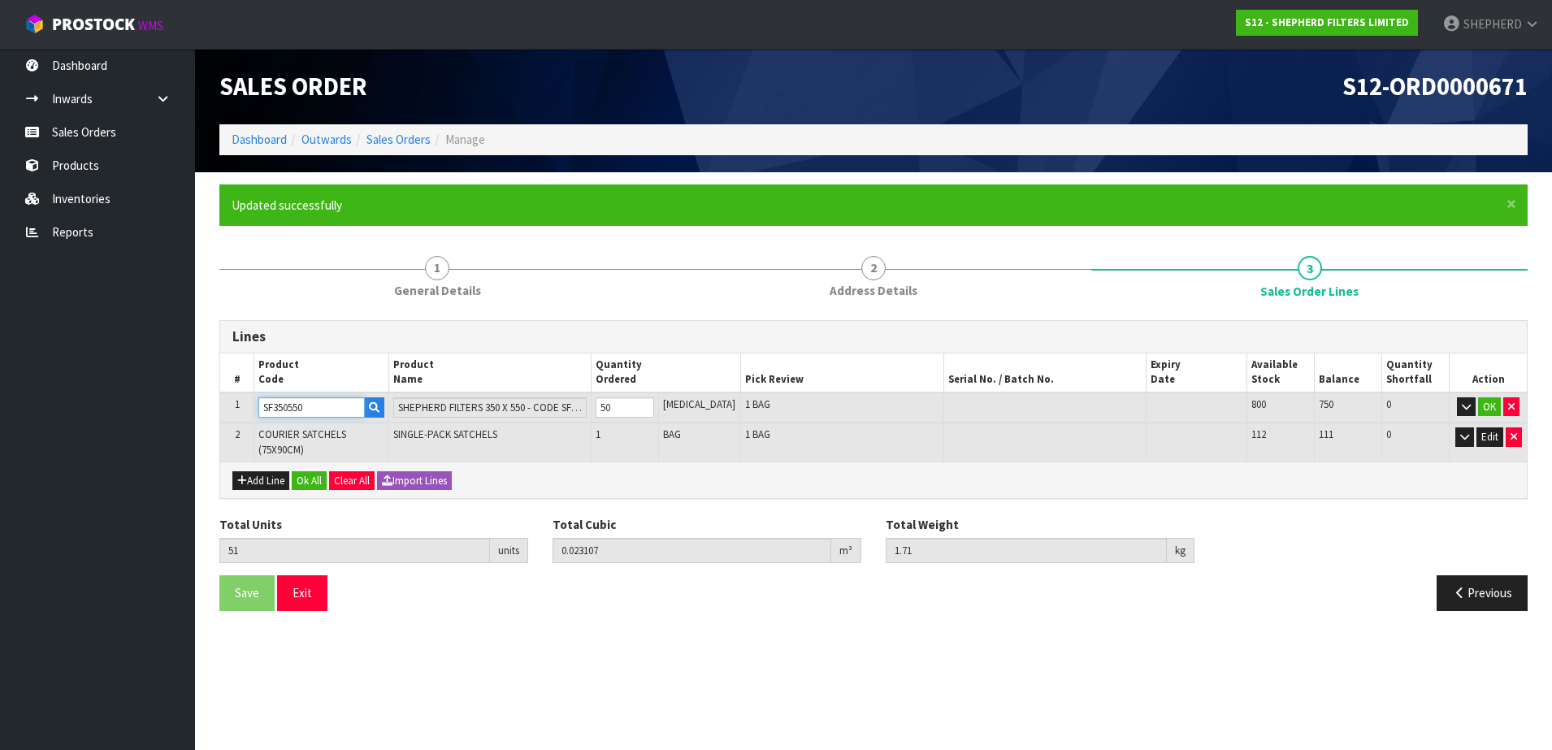
drag, startPoint x: 310, startPoint y: 405, endPoint x: 207, endPoint y: 390, distance: 104.2
click at [207, 390] on div "× Close Updated successfully 1 General Details 2 Address Details 3 Sales Order …" at bounding box center [873, 403] width 1333 height 439
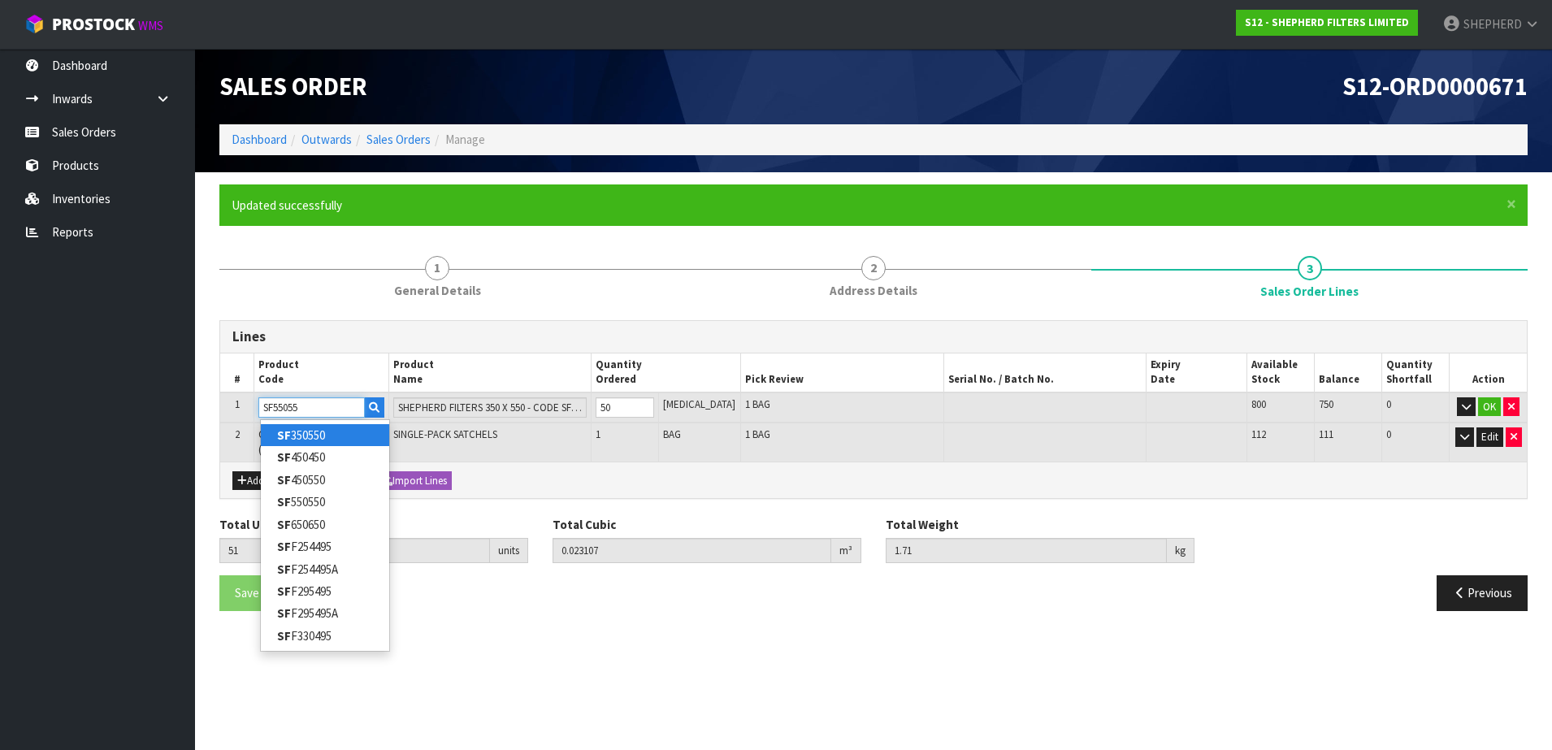
type input "SF550550"
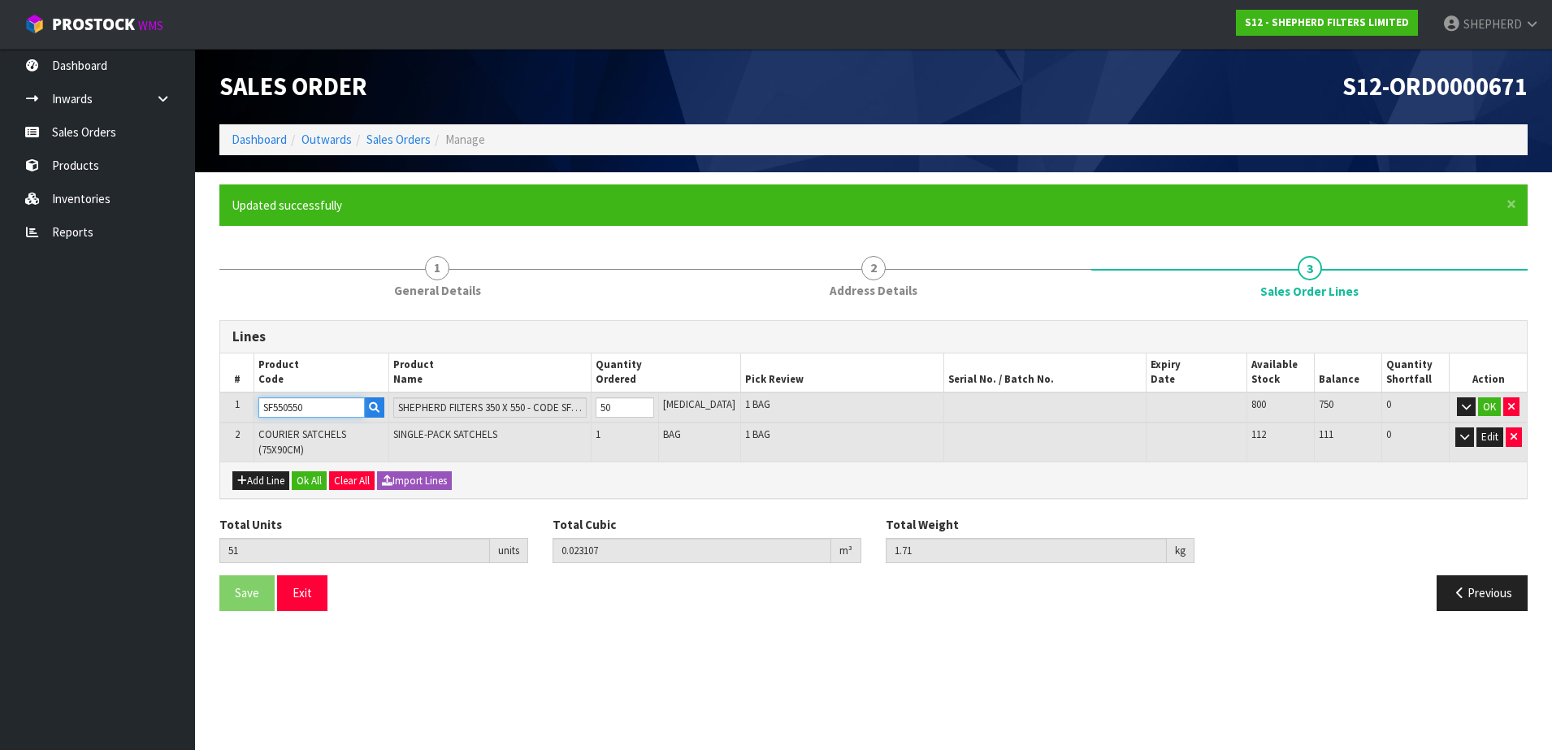
type input "0.049657"
type input "3.01"
type input "SHEPHERD FILTERS 550 X 550 - CODE SF550550"
type input "SF550550"
click at [304, 484] on button "Ok All" at bounding box center [309, 481] width 35 height 20
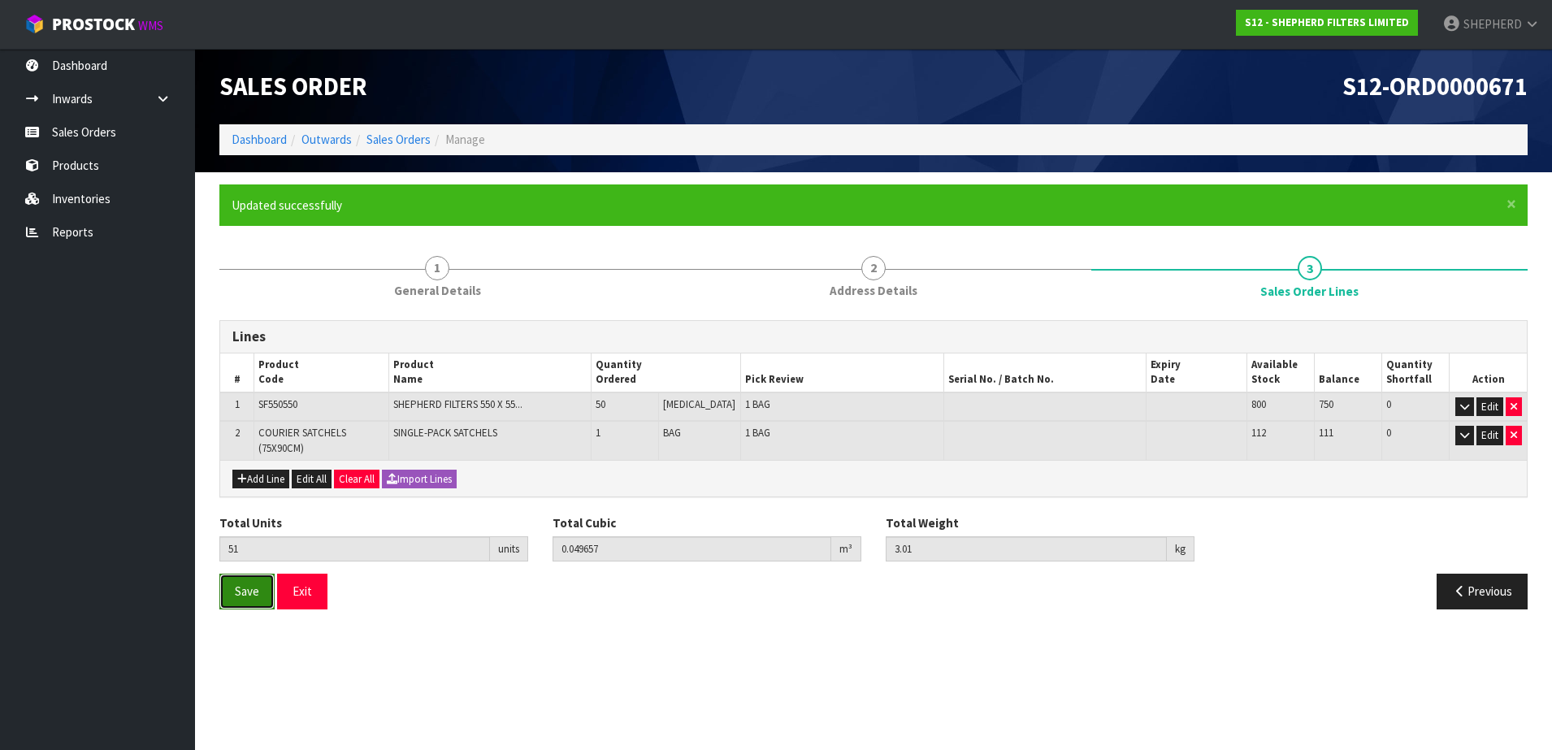
click at [249, 599] on button "Save" at bounding box center [246, 591] width 55 height 35
click at [250, 596] on span "Save" at bounding box center [247, 591] width 24 height 15
click at [306, 591] on button "Exit" at bounding box center [302, 591] width 50 height 35
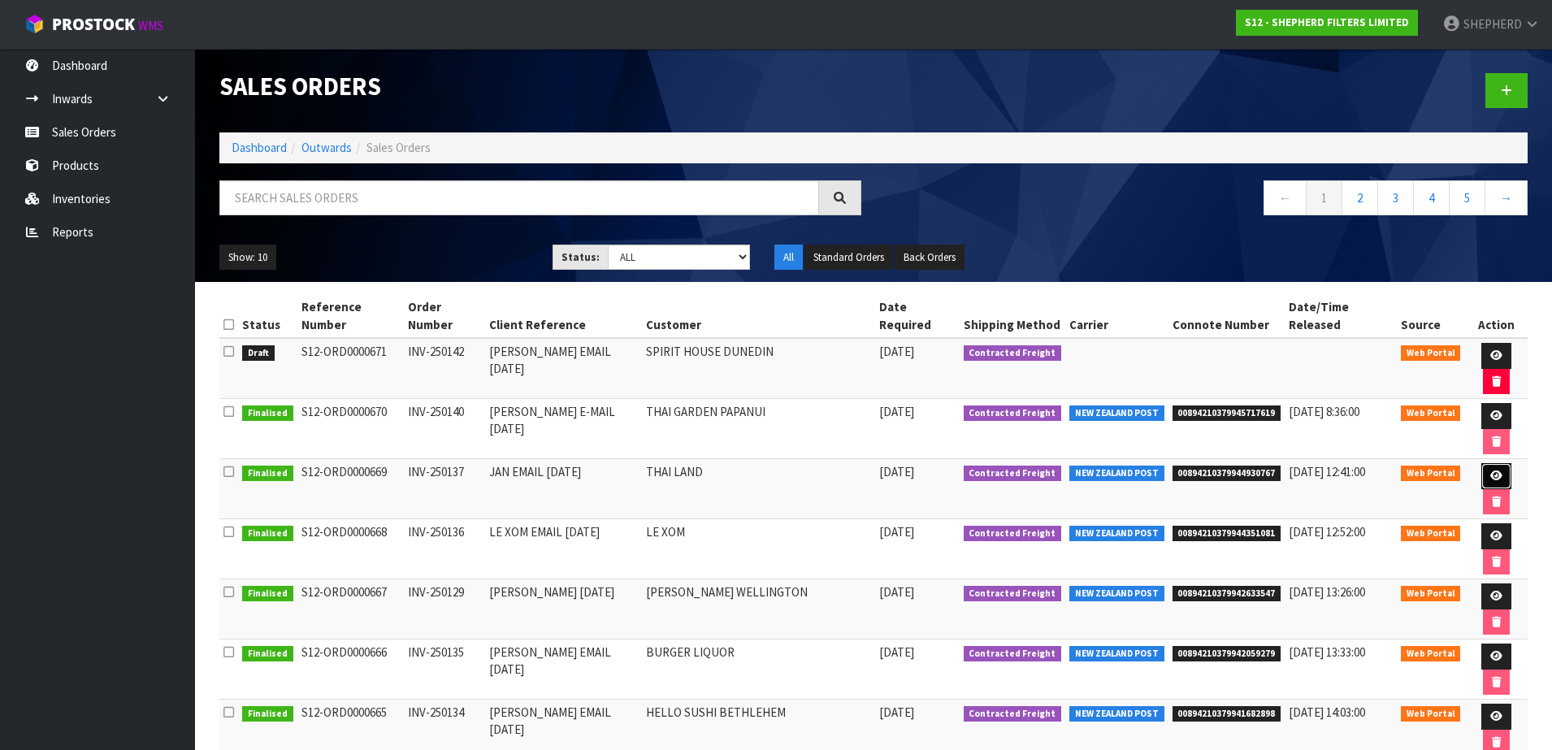
click at [1490, 471] on icon at bounding box center [1496, 476] width 12 height 11
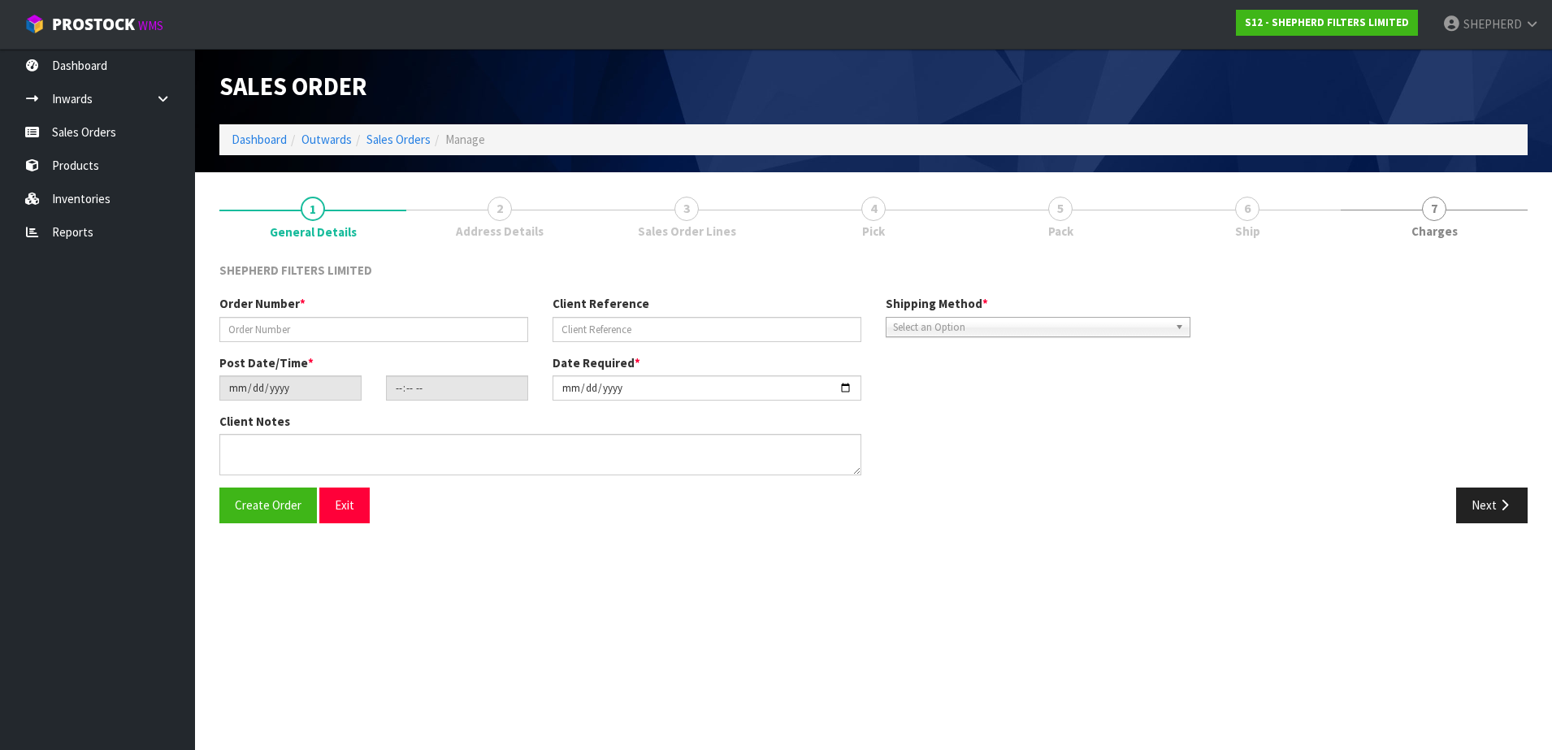
type input "INV-250137"
type input "JAN EMAIL [DATE]"
type input "[DATE]"
type input "18:50:00.000"
type input "[DATE]"
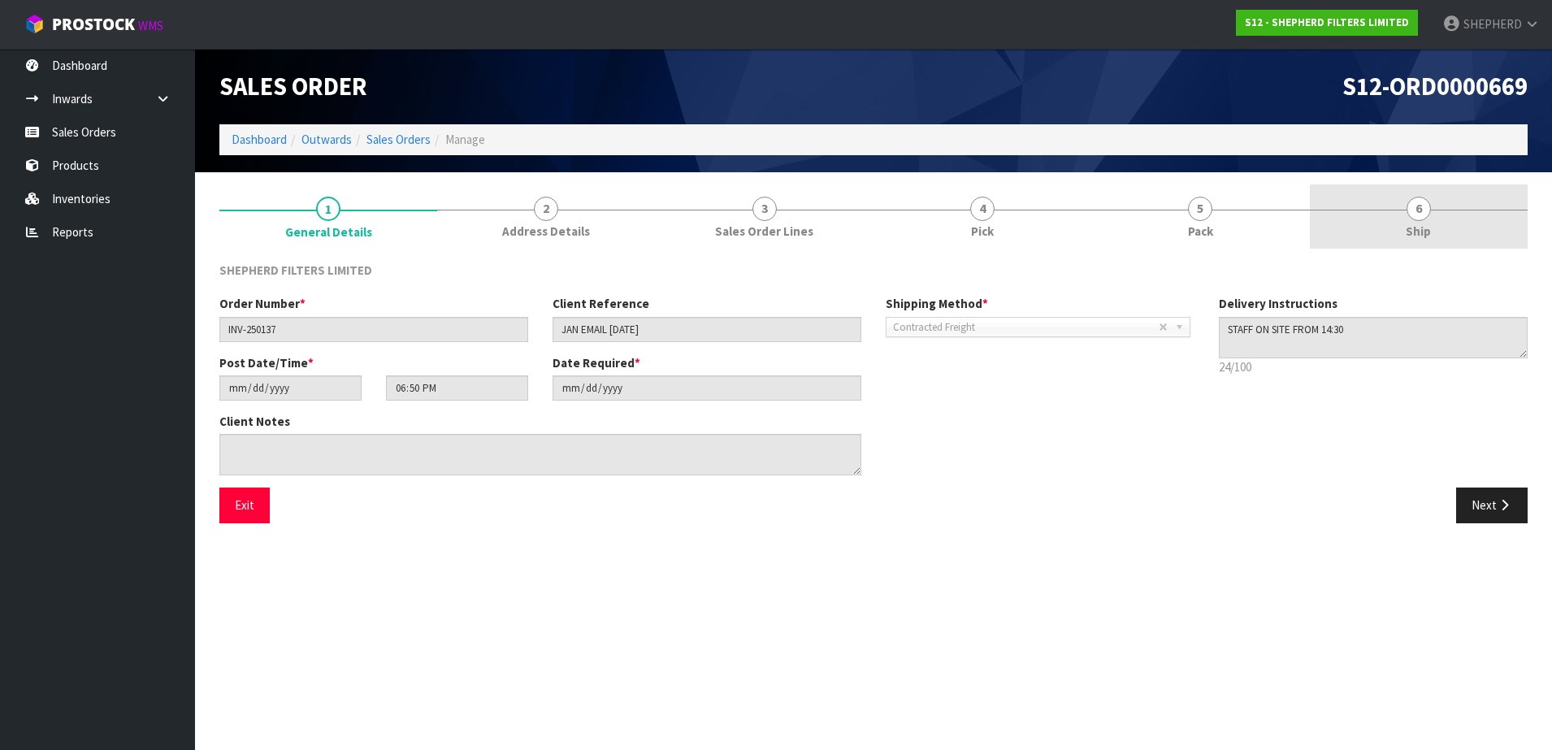
click at [1423, 204] on span "6" at bounding box center [1419, 209] width 24 height 24
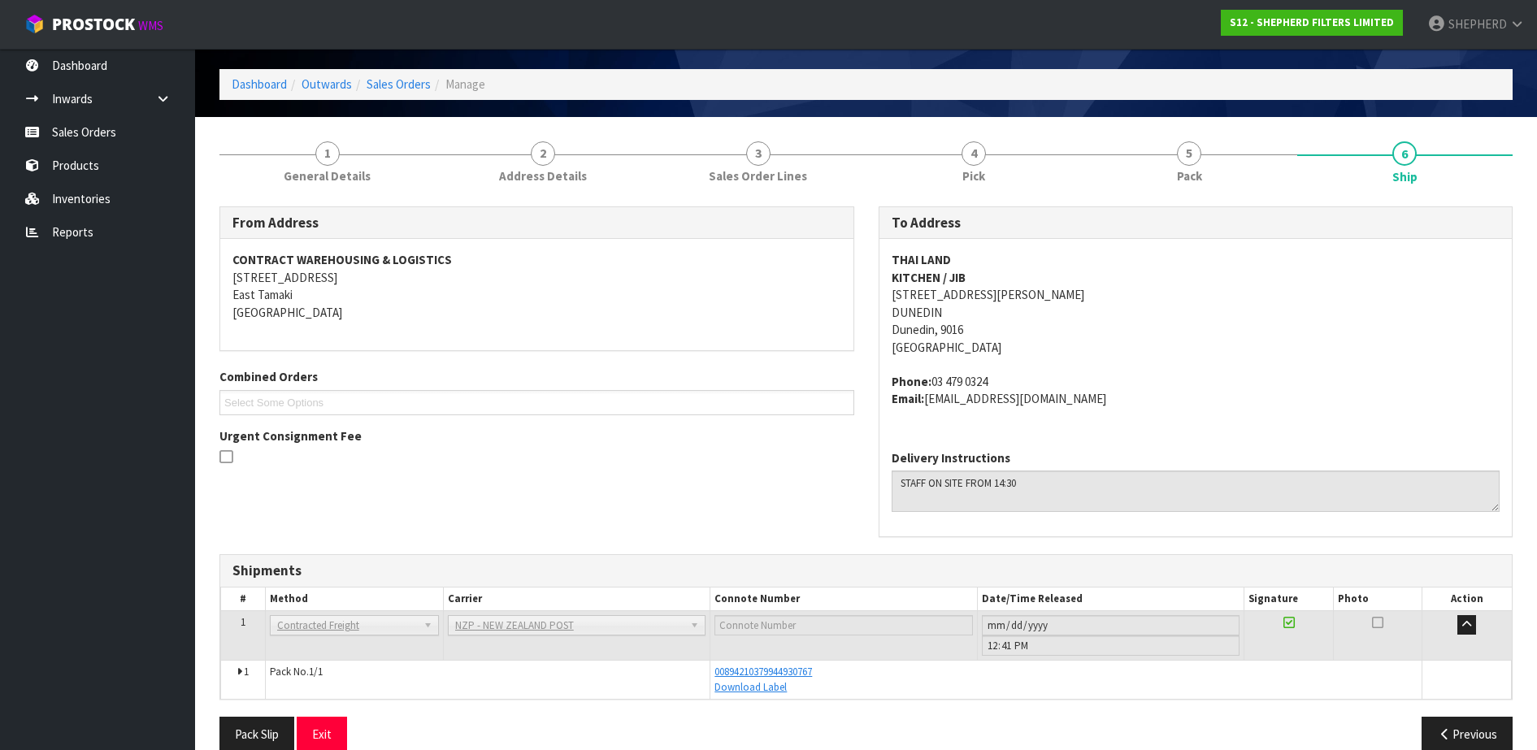
scroll to position [82, 0]
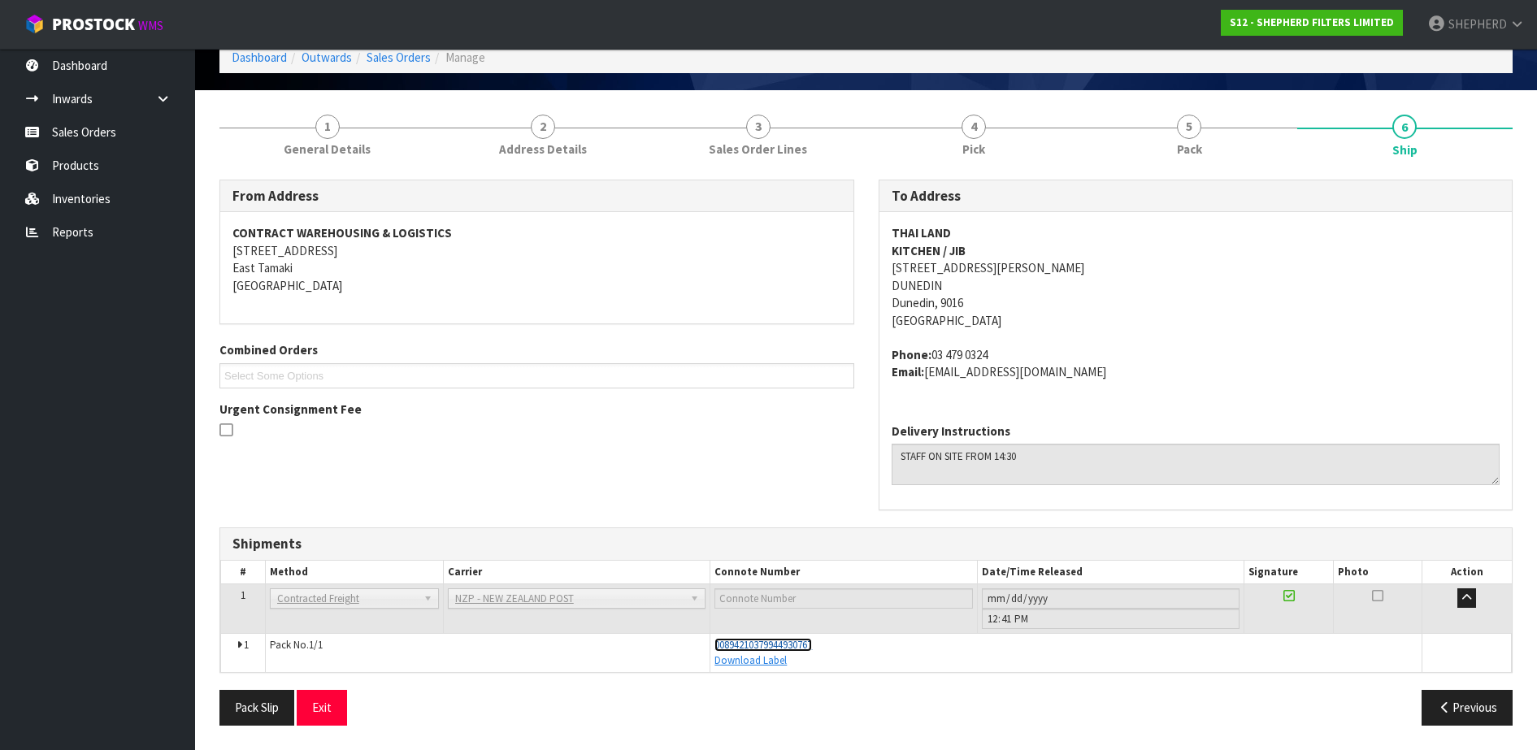
click at [757, 643] on span "00894210379944930767" at bounding box center [763, 645] width 98 height 14
click at [113, 131] on link "Sales Orders" at bounding box center [97, 131] width 195 height 33
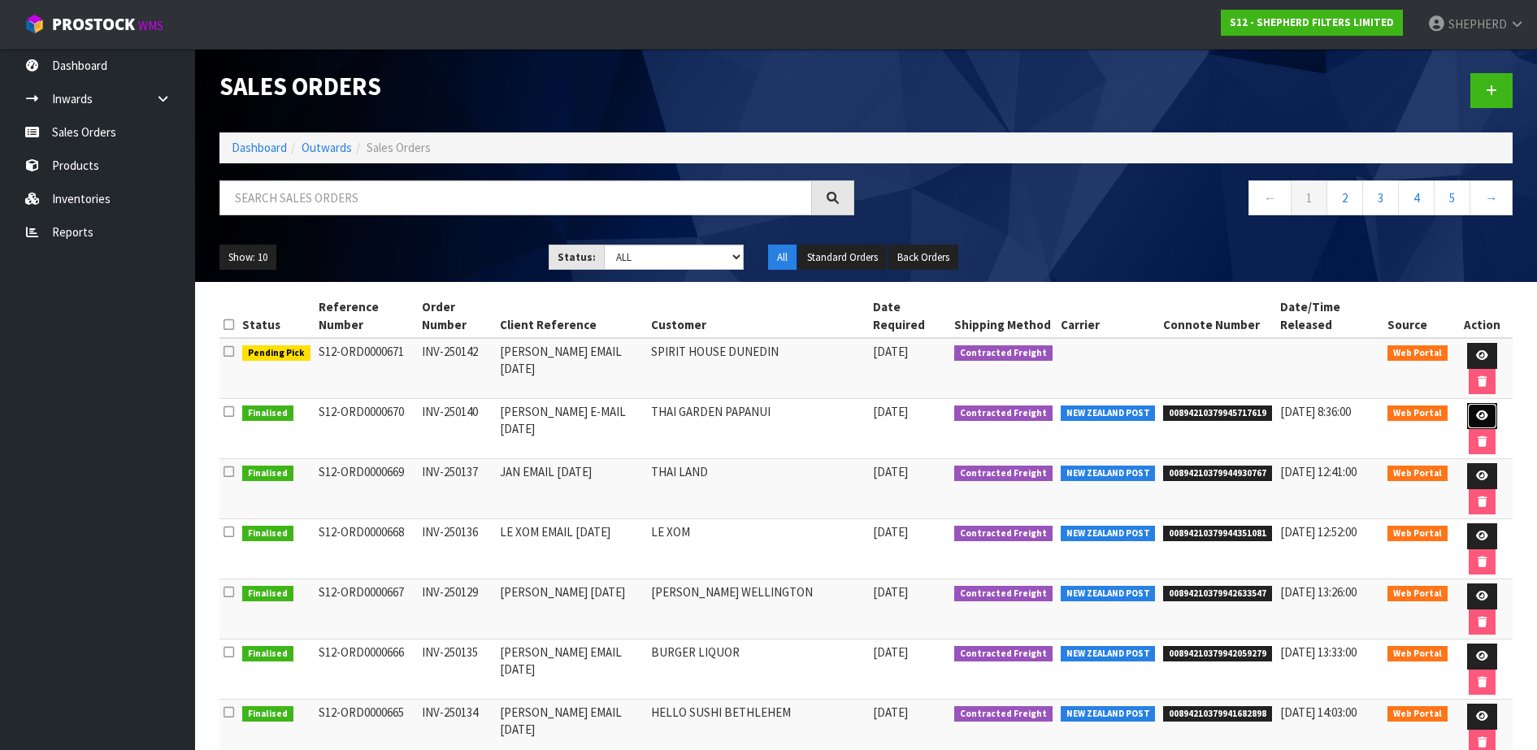
click at [1477, 413] on icon at bounding box center [1482, 415] width 12 height 11
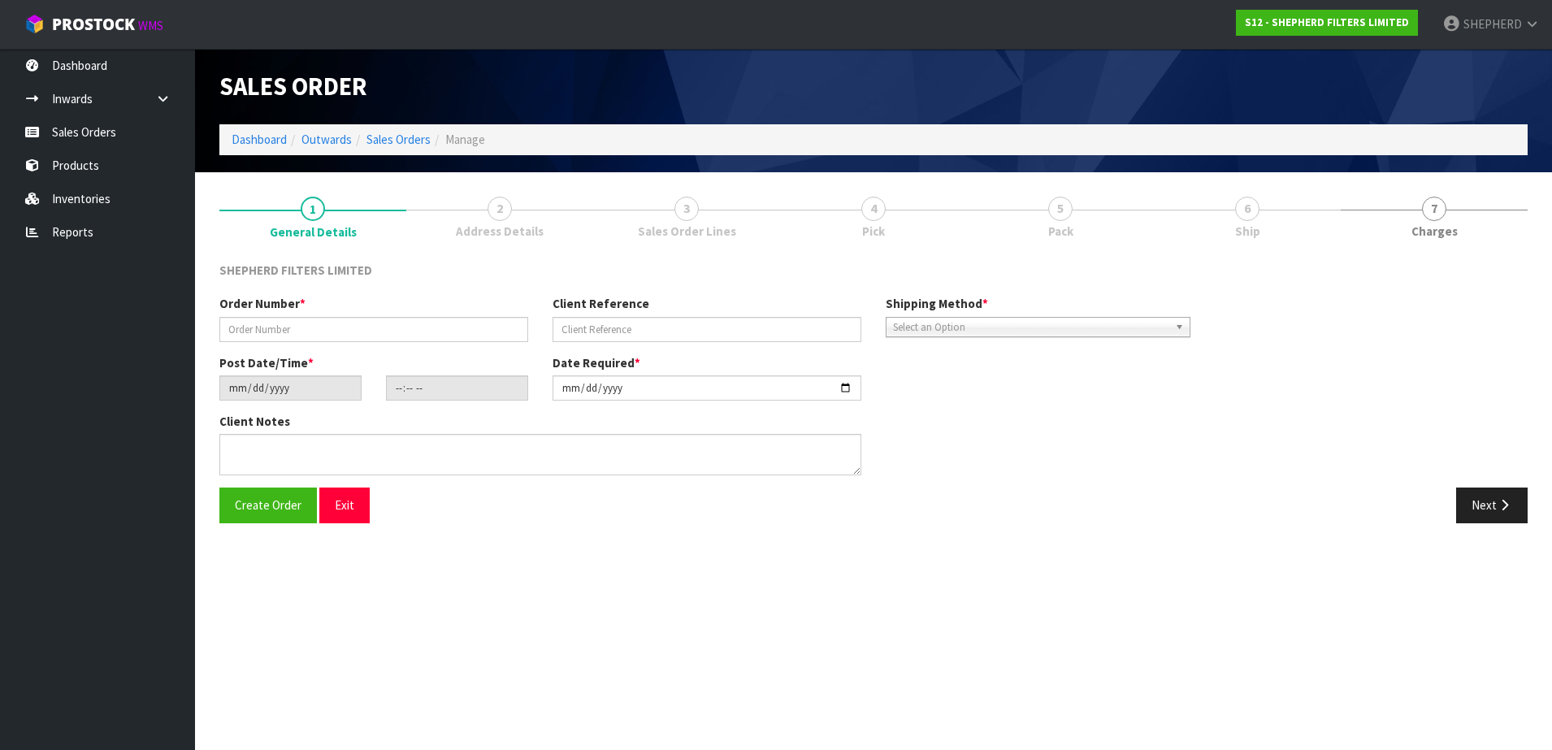
type input "INV-250140"
type input "[PERSON_NAME] E-MAIL [DATE]"
type input "[DATE]"
type input "16:30:00.000"
type input "[DATE]"
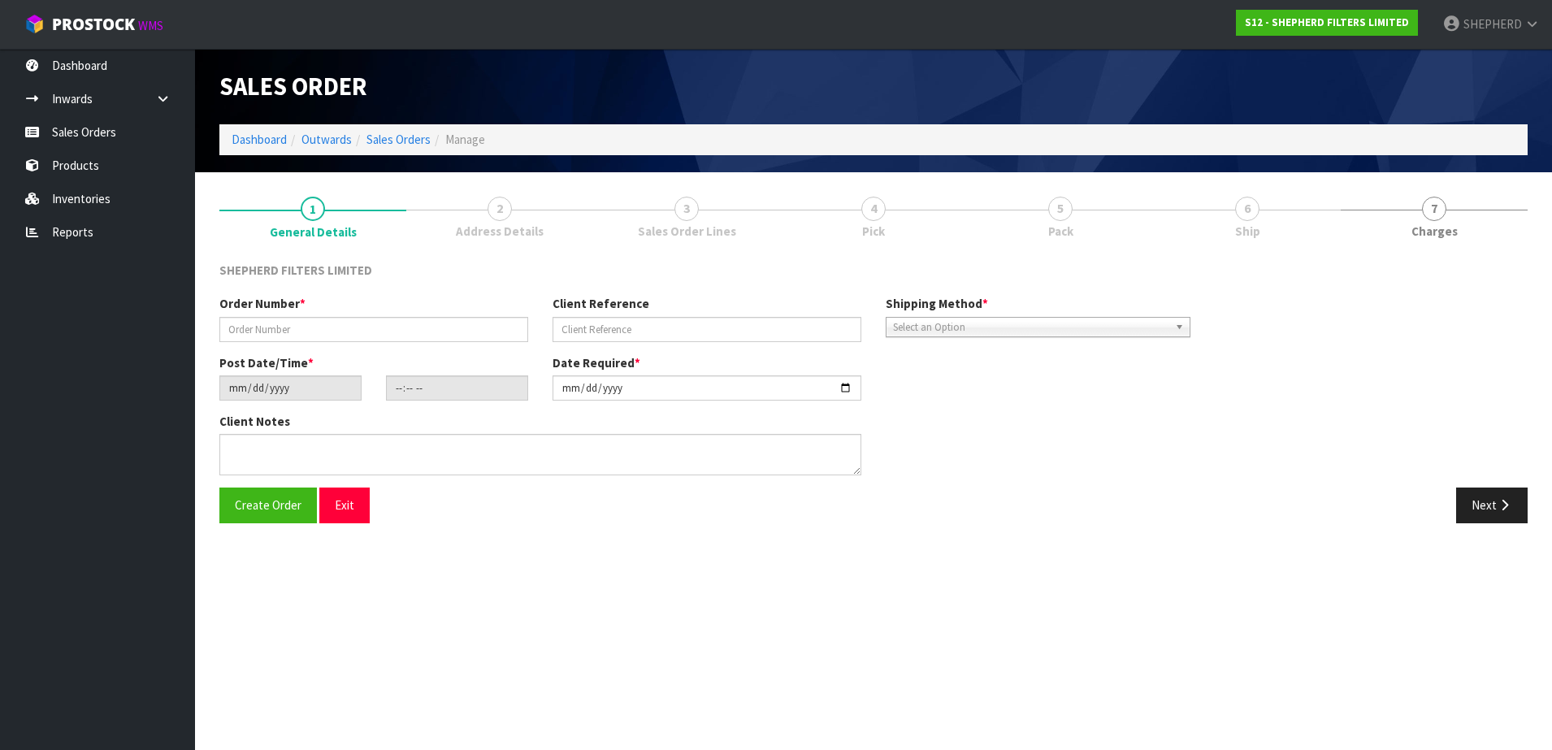
type textarea "DELIVER TO OFFICE: [STREET_ADDRESS]"
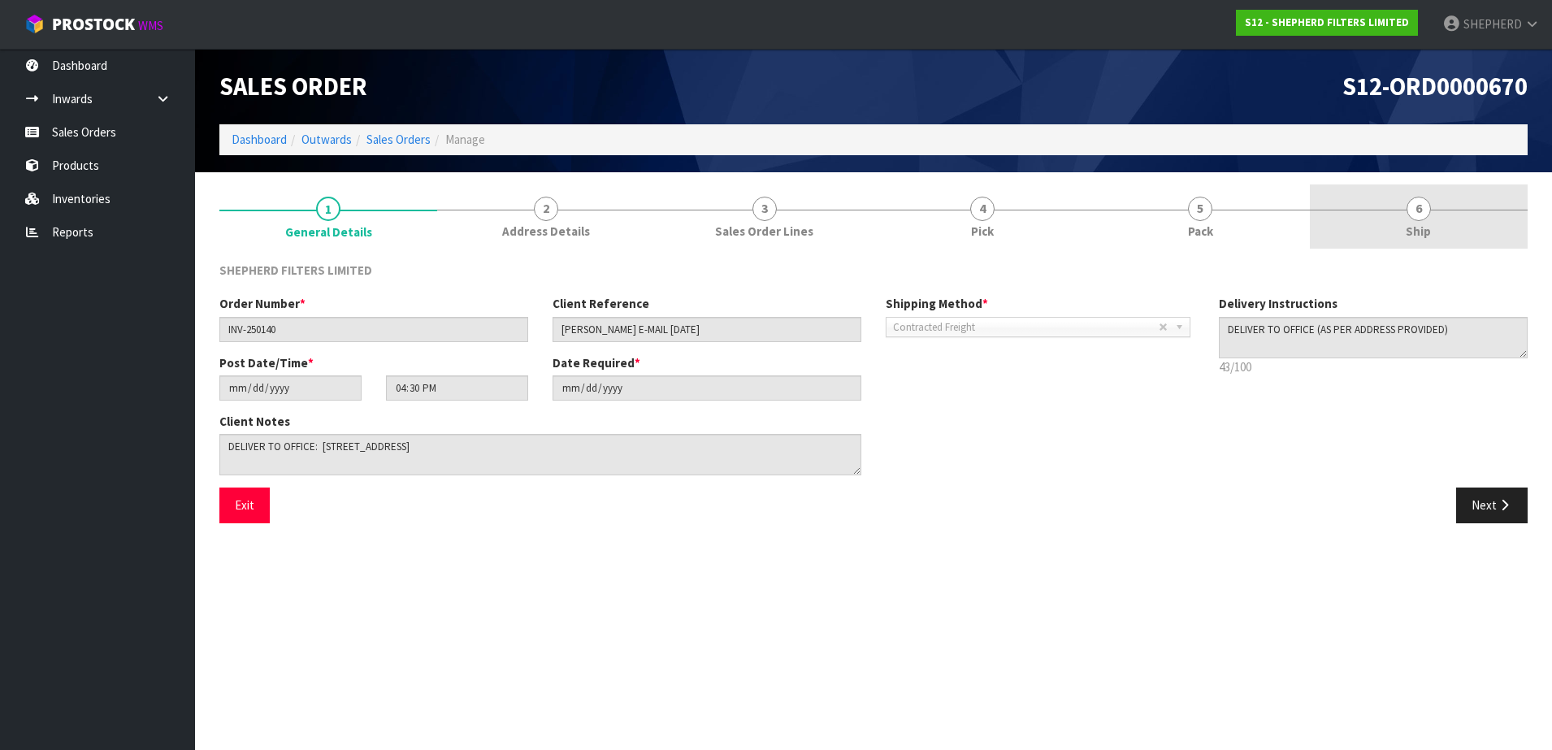
click at [1417, 202] on span "6" at bounding box center [1419, 209] width 24 height 24
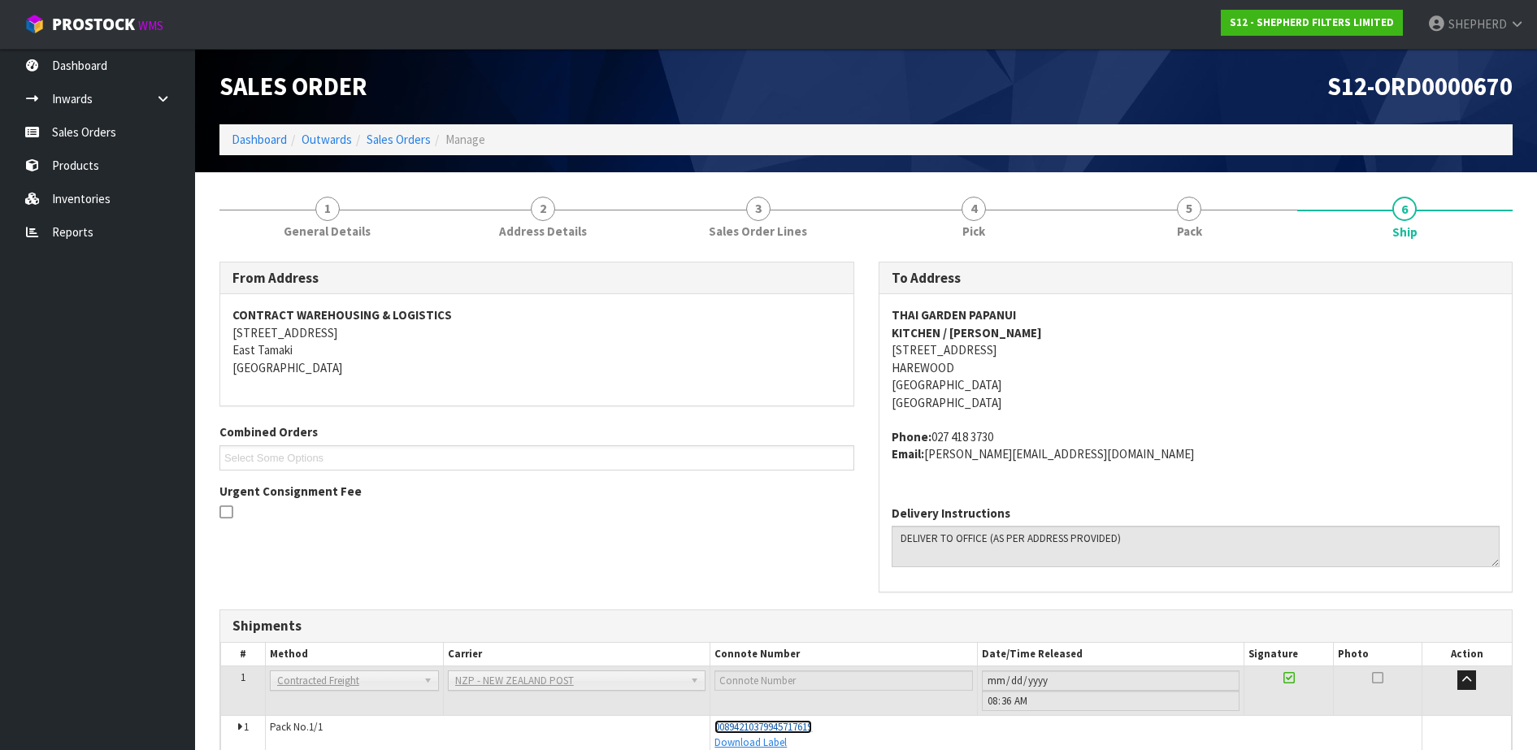
click at [797, 728] on span "00894210379945717619" at bounding box center [763, 727] width 98 height 14
